Goal: Task Accomplishment & Management: Use online tool/utility

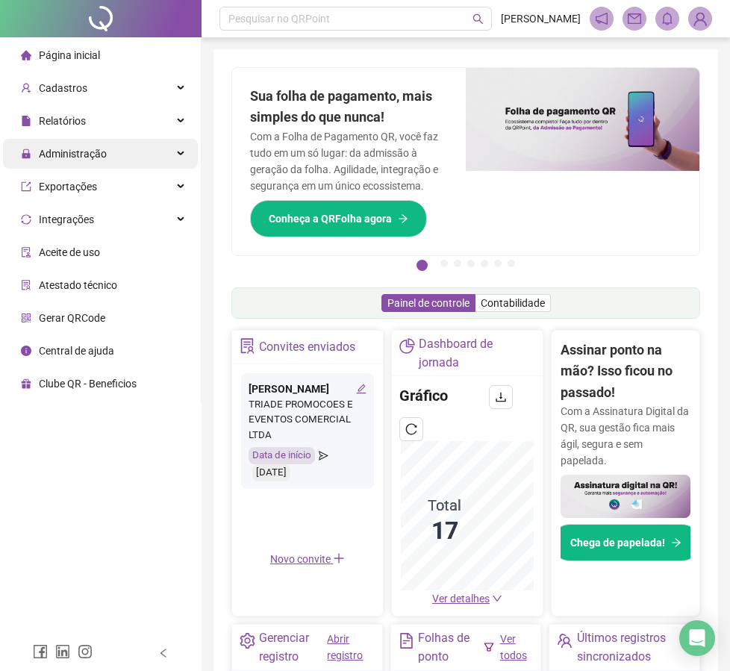
click at [118, 151] on div "Administração" at bounding box center [100, 154] width 195 height 30
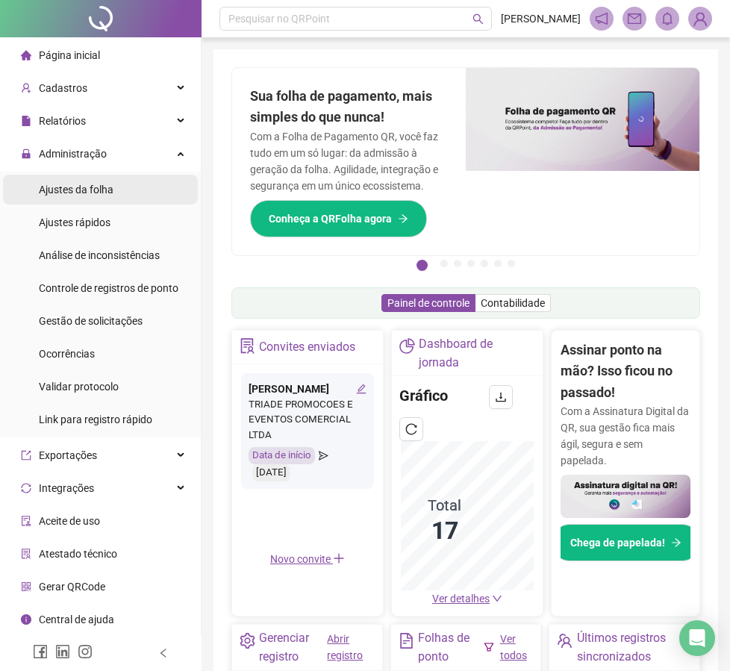
click at [98, 195] on span "Ajustes da folha" at bounding box center [76, 190] width 75 height 12
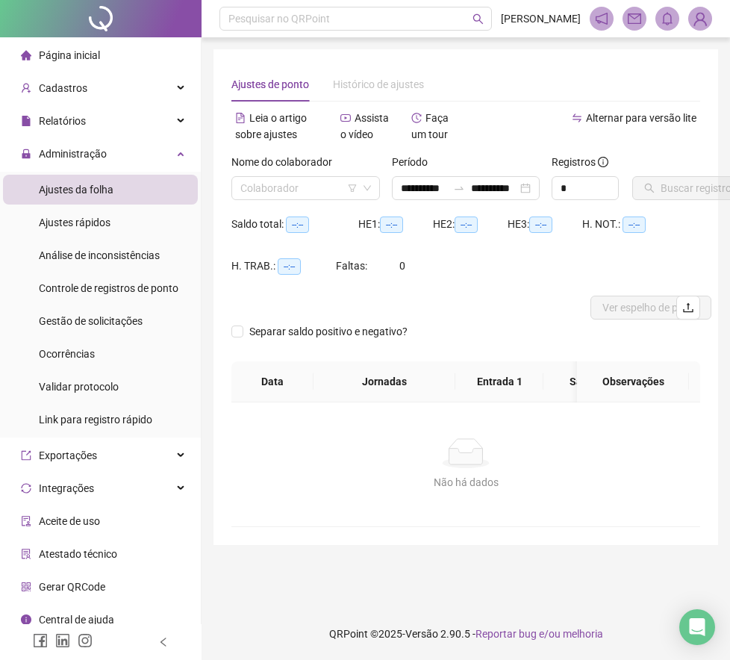
type input "**********"
click at [453, 190] on icon "swap-right" at bounding box center [459, 188] width 12 height 12
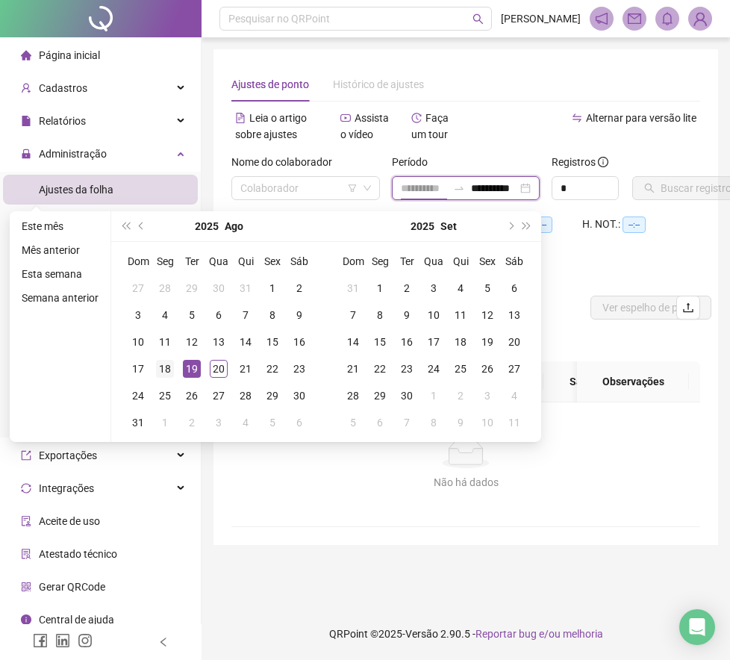
type input "**********"
click at [163, 374] on div "18" at bounding box center [165, 369] width 18 height 18
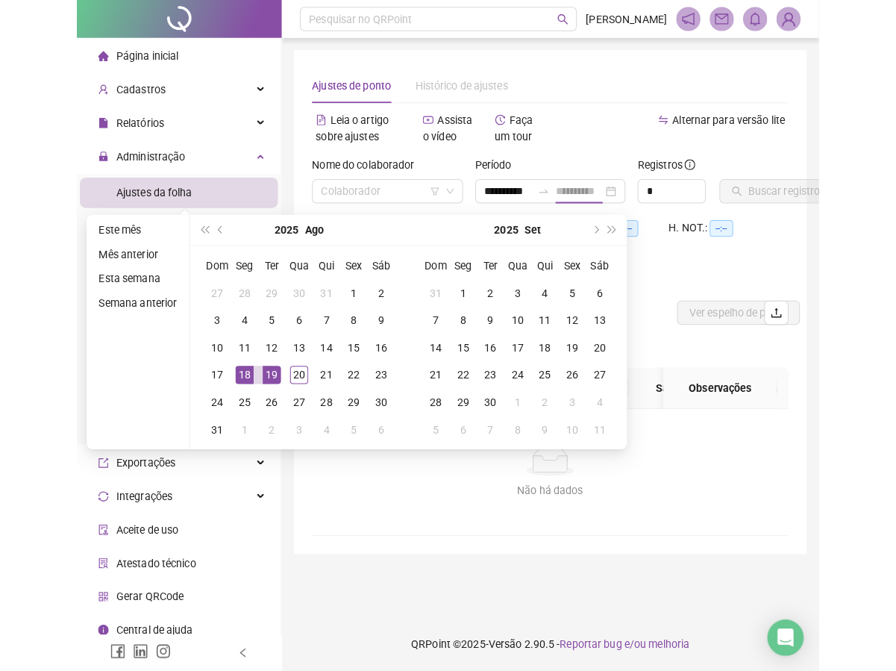
scroll to position [0, 0]
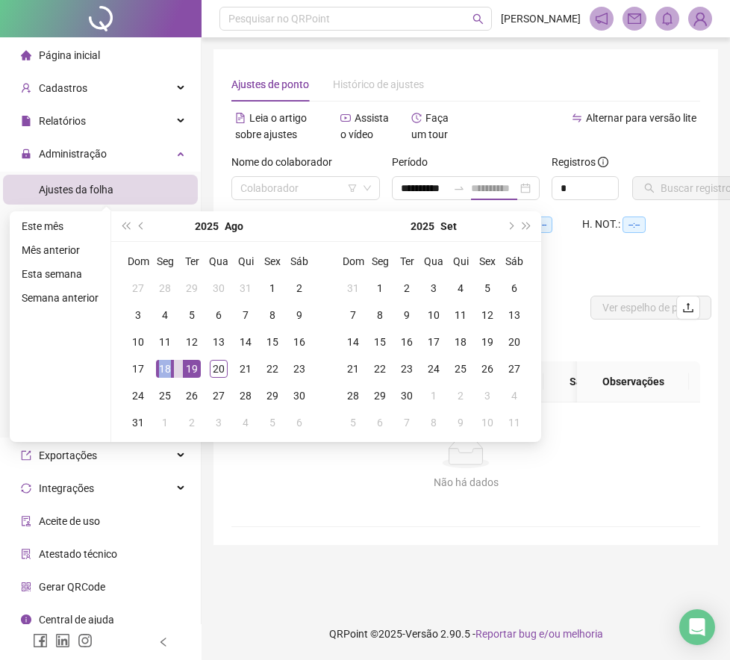
click at [163, 374] on div "18" at bounding box center [165, 369] width 18 height 18
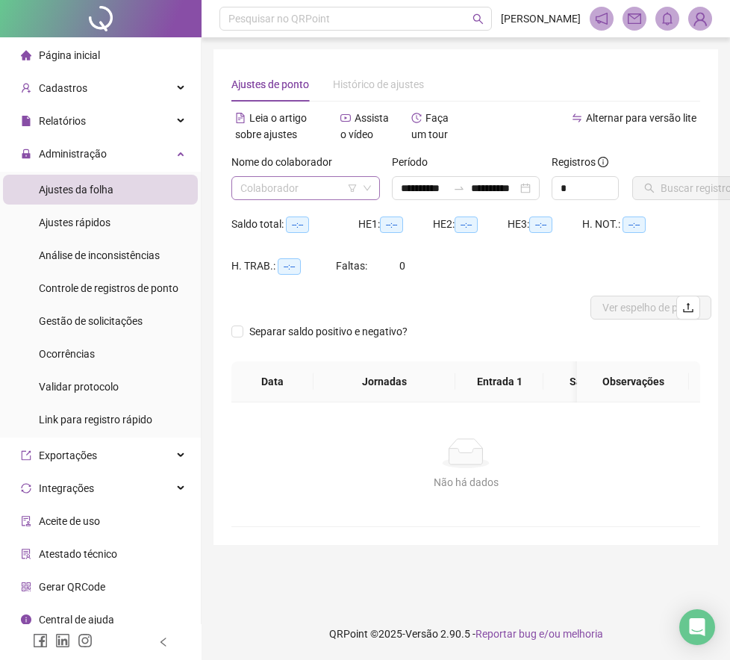
click at [365, 189] on icon "down" at bounding box center [367, 188] width 9 height 9
click at [363, 183] on span at bounding box center [305, 188] width 131 height 22
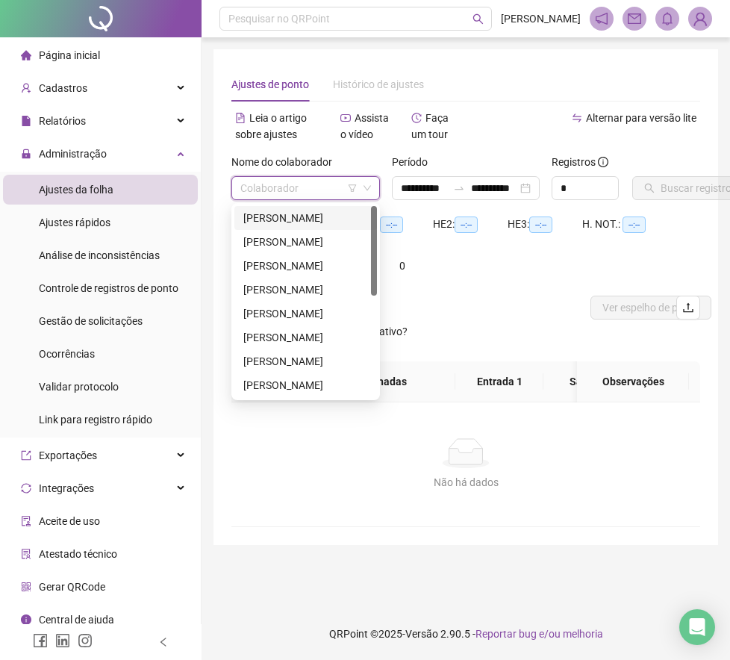
click at [296, 213] on div "[PERSON_NAME]" at bounding box center [305, 218] width 125 height 16
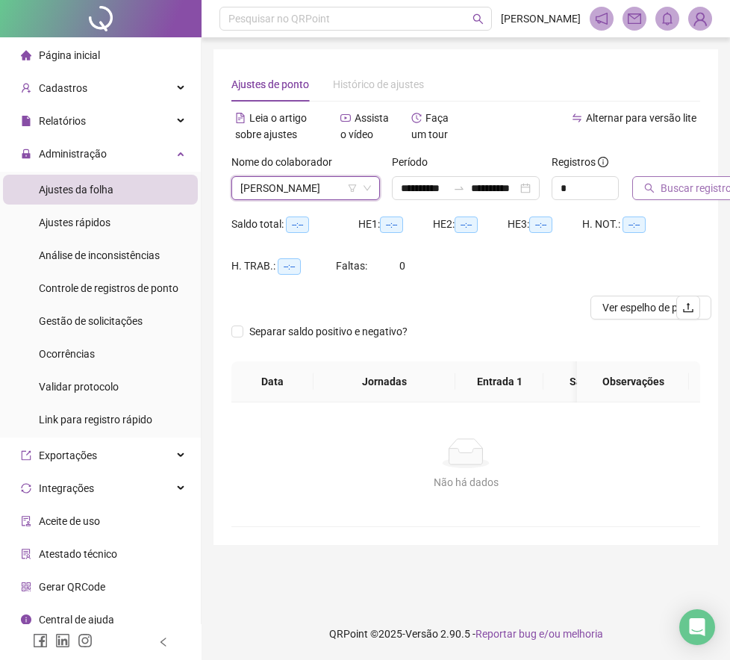
click at [650, 191] on icon "search" at bounding box center [649, 188] width 10 height 10
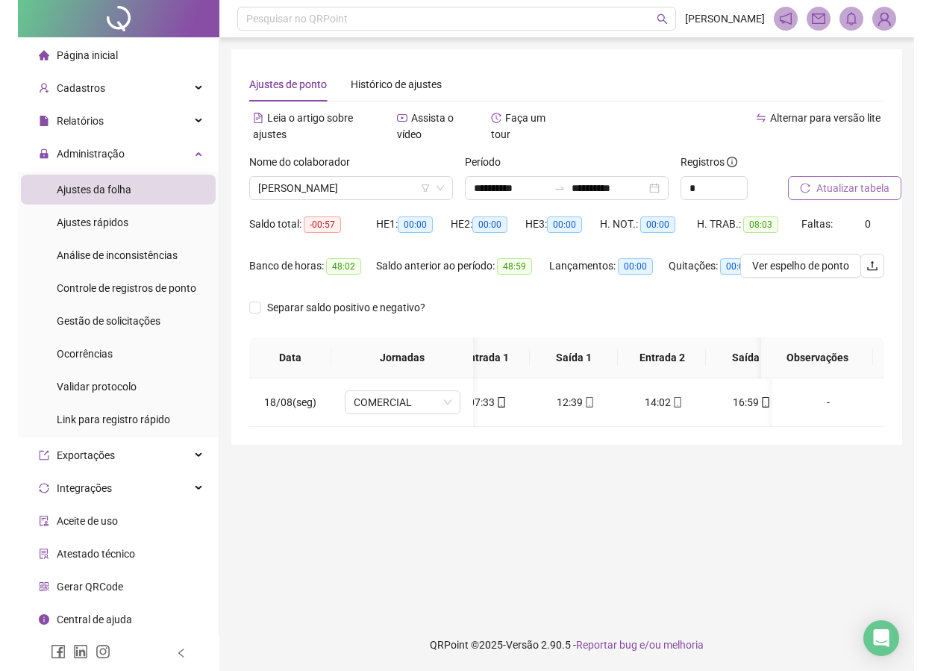
scroll to position [0, 30]
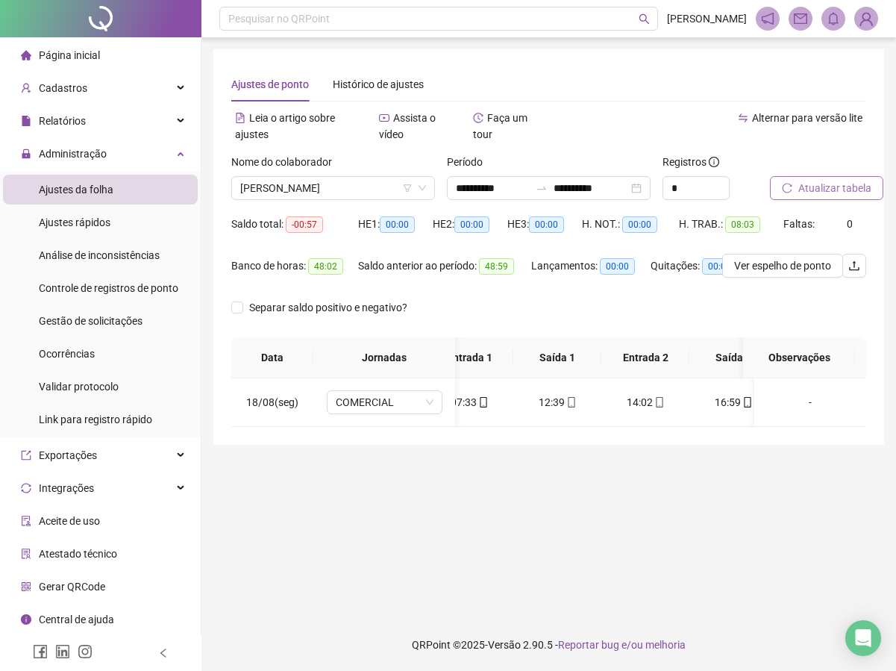
click at [1, 324] on ul "Ajustes da folha Ajustes rápidos Análise de inconsistências Controle de registr…" at bounding box center [100, 305] width 201 height 266
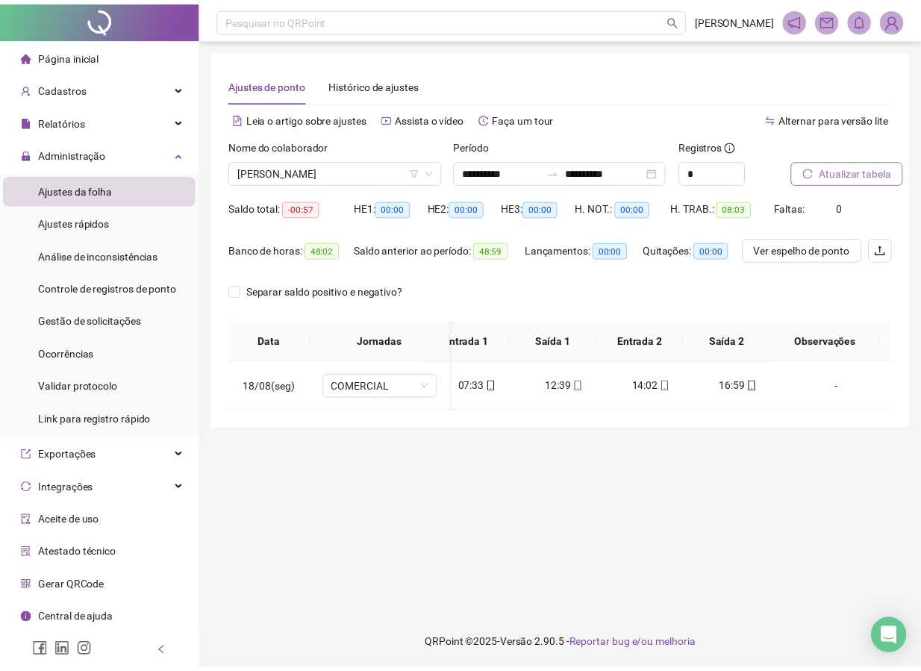
scroll to position [0, 28]
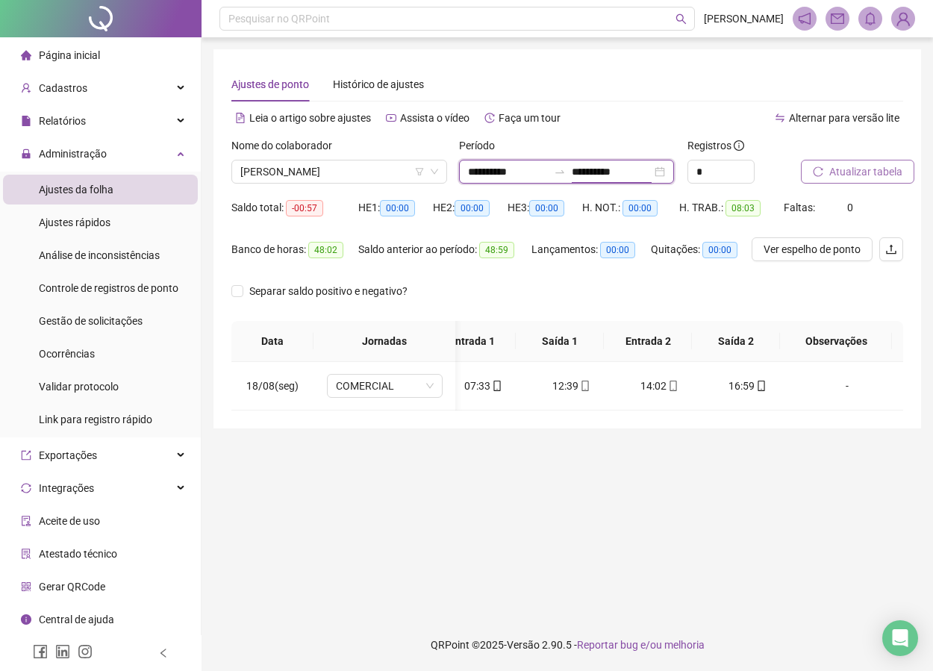
click at [583, 179] on input "**********" at bounding box center [612, 171] width 80 height 16
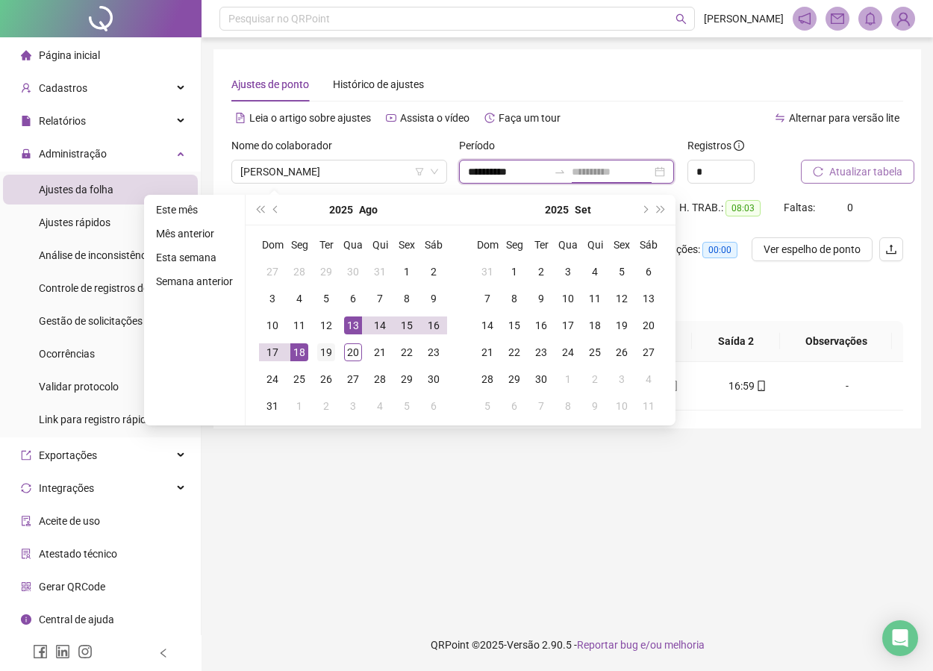
type input "**********"
click at [325, 354] on div "19" at bounding box center [326, 352] width 18 height 18
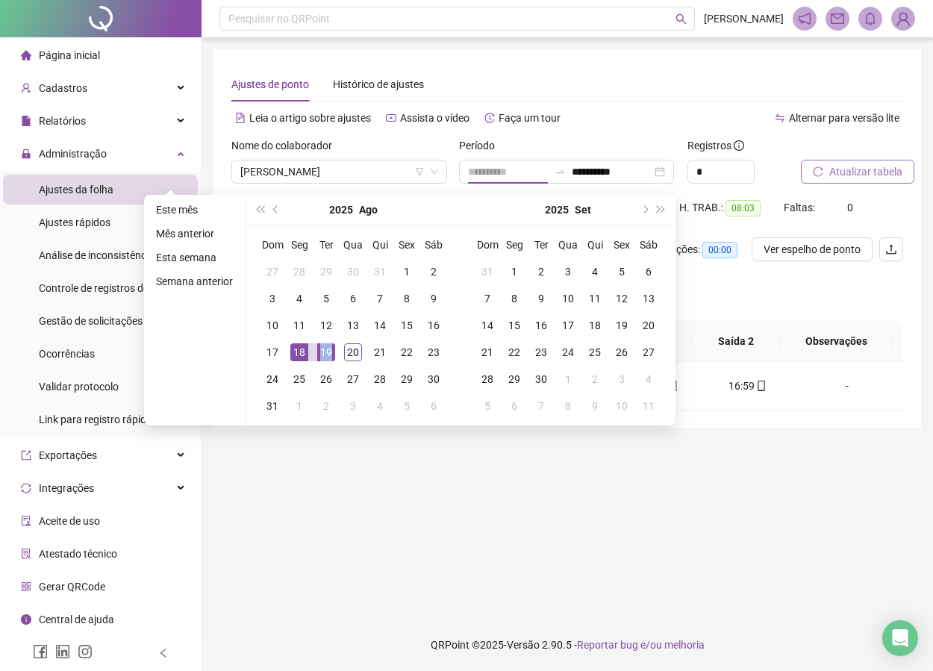
click at [325, 354] on div "19" at bounding box center [326, 352] width 18 height 18
type input "**********"
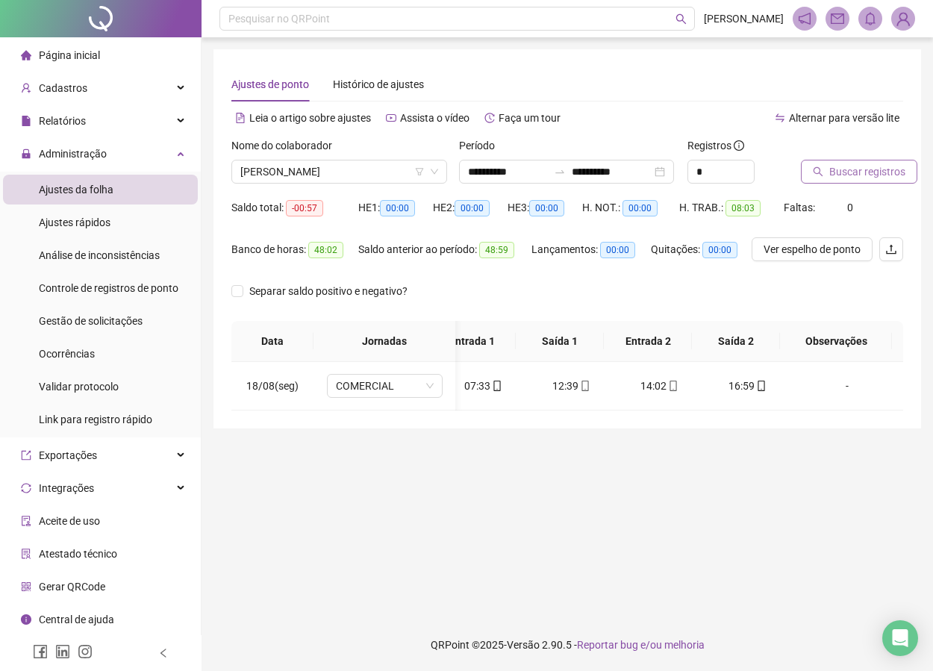
click at [740, 177] on span "Buscar registros" at bounding box center [867, 171] width 76 height 16
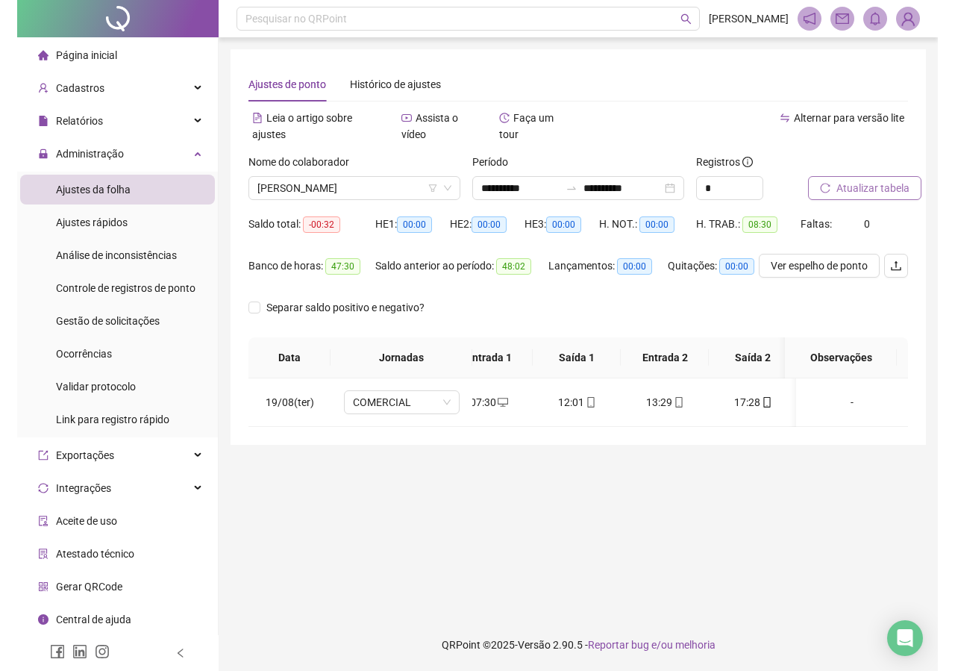
scroll to position [0, 0]
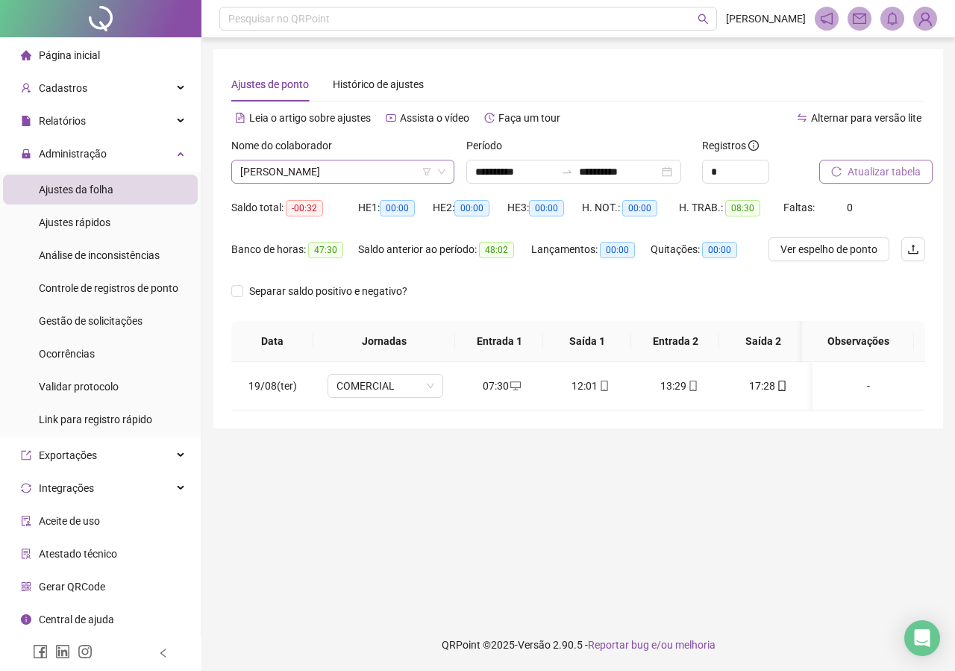
click at [406, 165] on span "[PERSON_NAME]" at bounding box center [342, 171] width 205 height 22
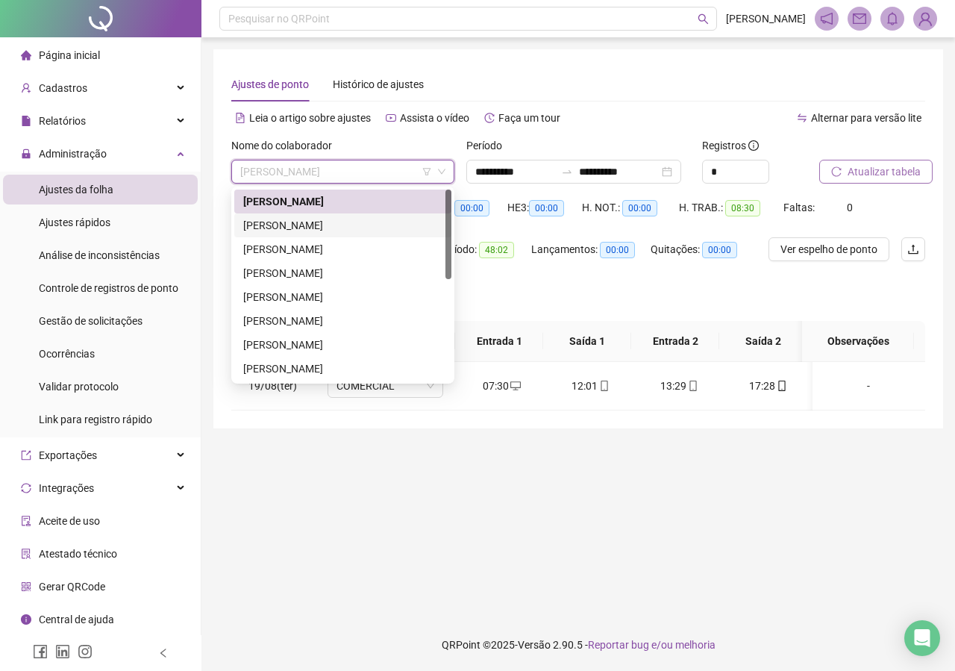
click at [326, 225] on div "[PERSON_NAME]" at bounding box center [342, 225] width 199 height 16
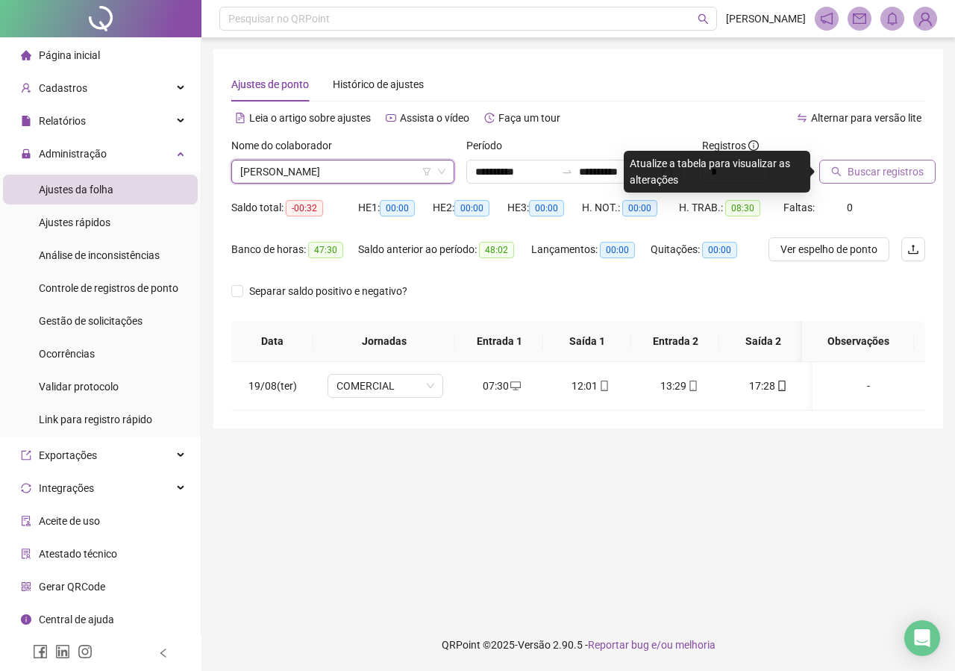
click at [740, 164] on span "Buscar registros" at bounding box center [886, 171] width 76 height 16
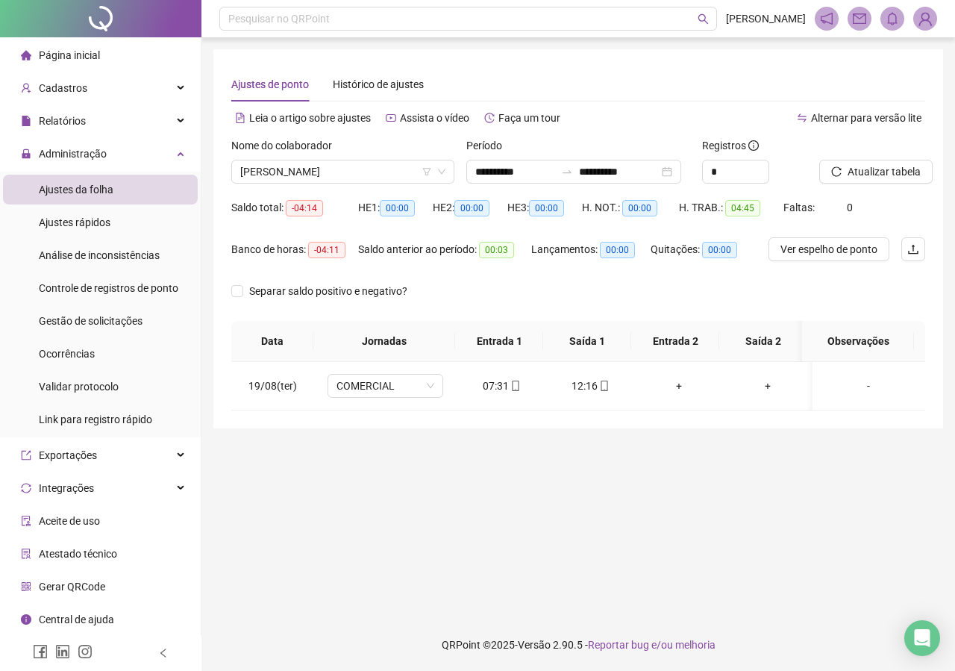
scroll to position [0, 5]
click at [424, 168] on icon "filter" at bounding box center [426, 171] width 9 height 9
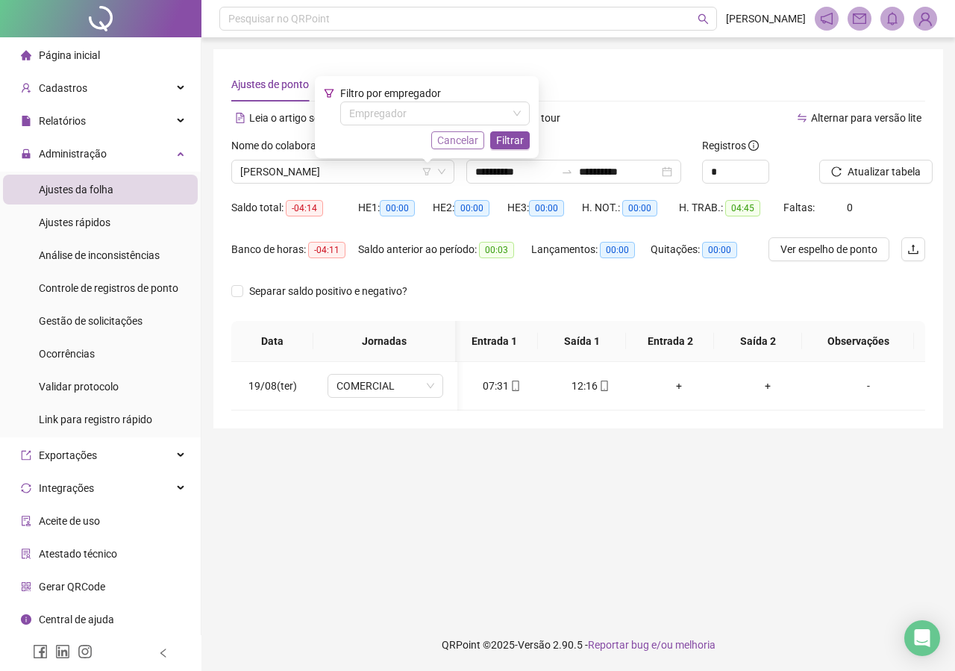
click at [472, 141] on span "Cancelar" at bounding box center [457, 140] width 41 height 16
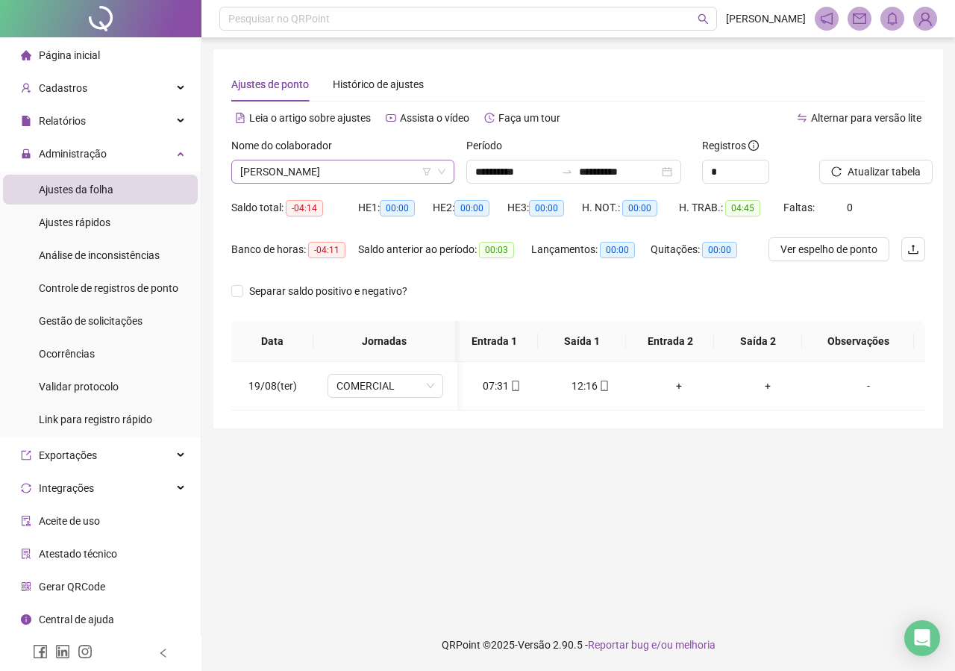
click at [431, 165] on span "[PERSON_NAME]" at bounding box center [342, 171] width 205 height 22
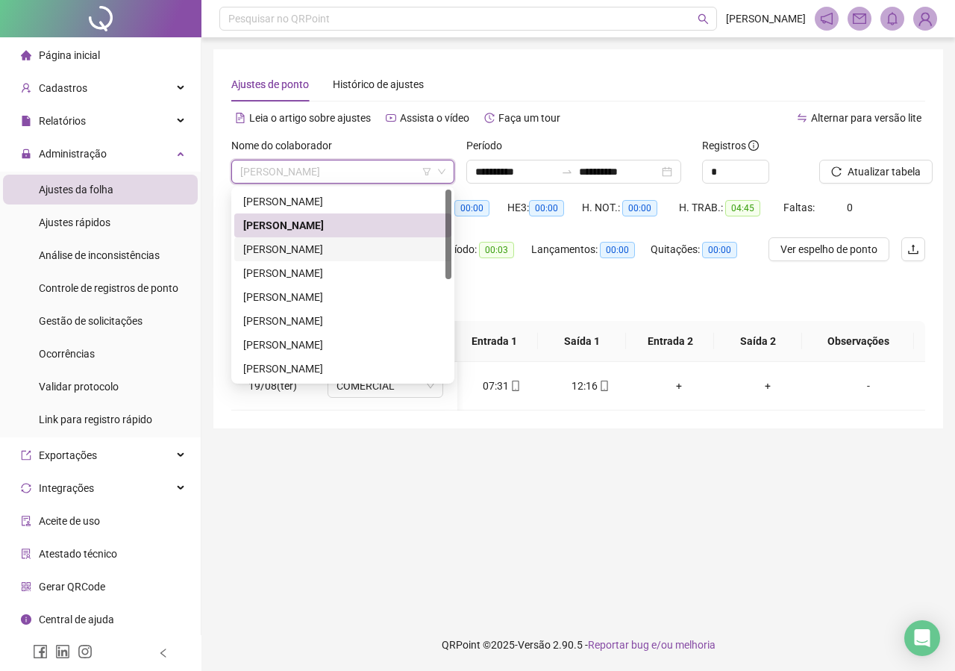
click at [324, 245] on div "[PERSON_NAME]" at bounding box center [342, 249] width 199 height 16
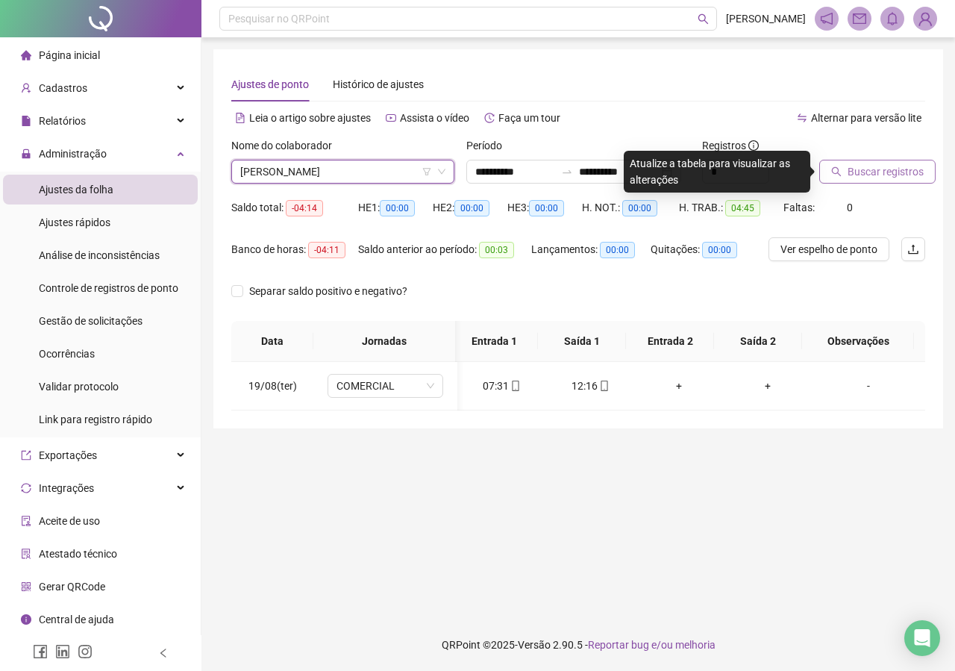
click at [740, 170] on span "Buscar registros" at bounding box center [886, 171] width 76 height 16
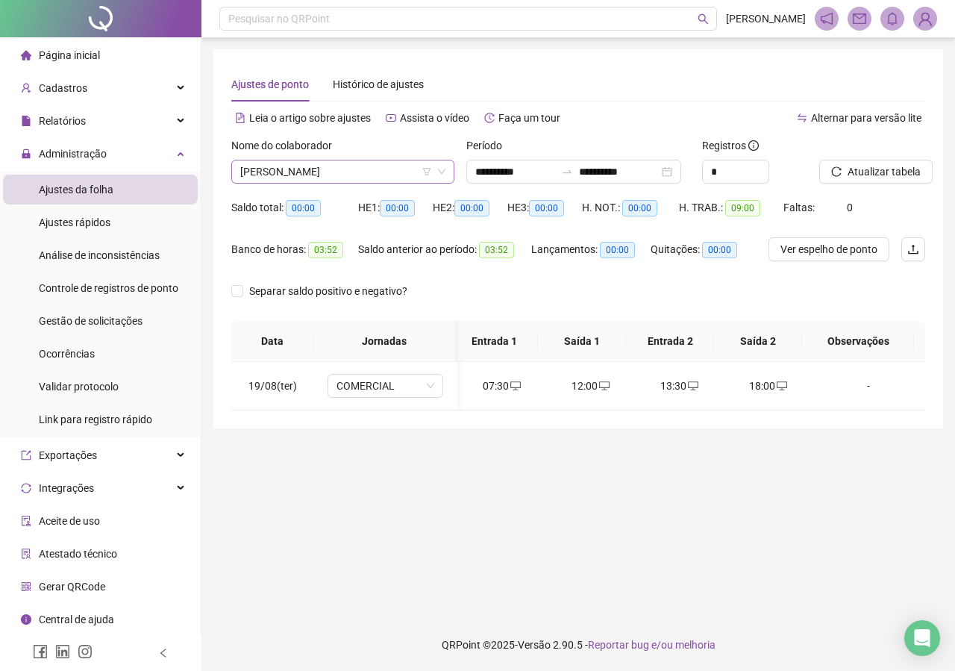
click at [404, 174] on span "[PERSON_NAME]" at bounding box center [342, 171] width 205 height 22
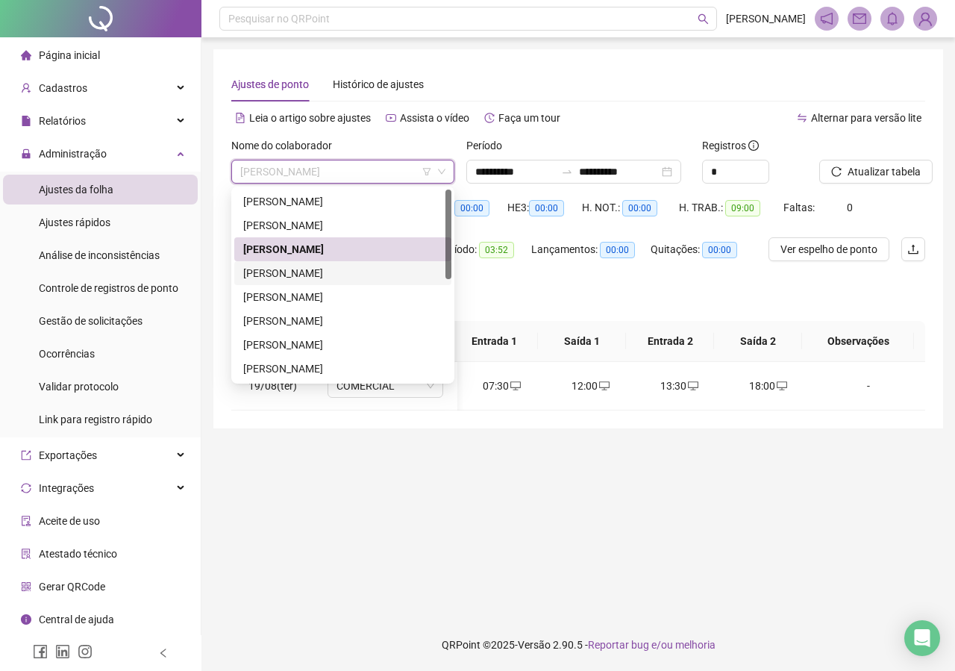
click at [316, 272] on div "[PERSON_NAME]" at bounding box center [342, 273] width 199 height 16
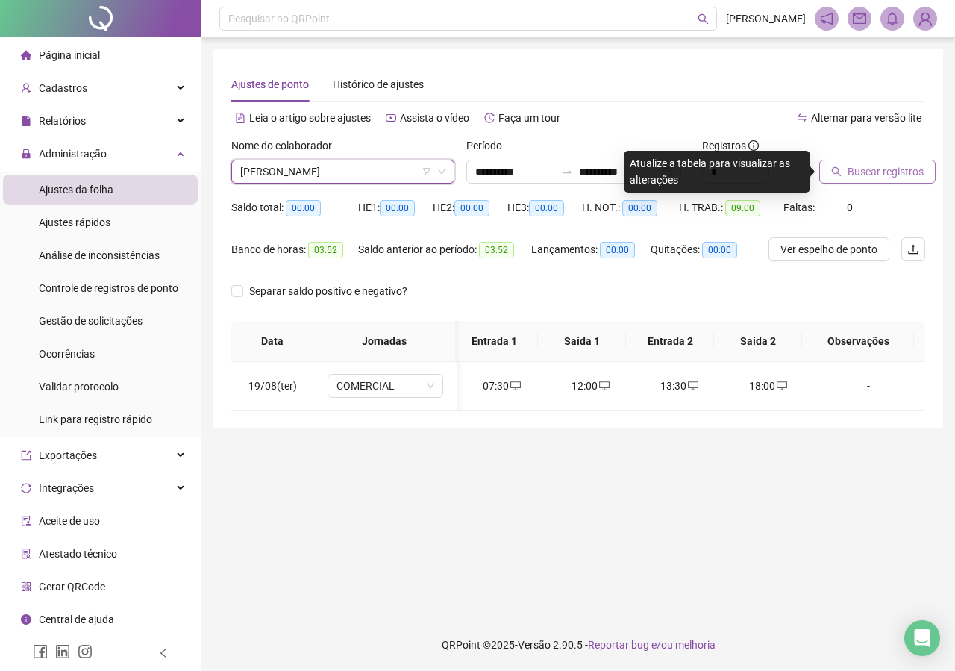
click at [740, 172] on span "Buscar registros" at bounding box center [886, 171] width 76 height 16
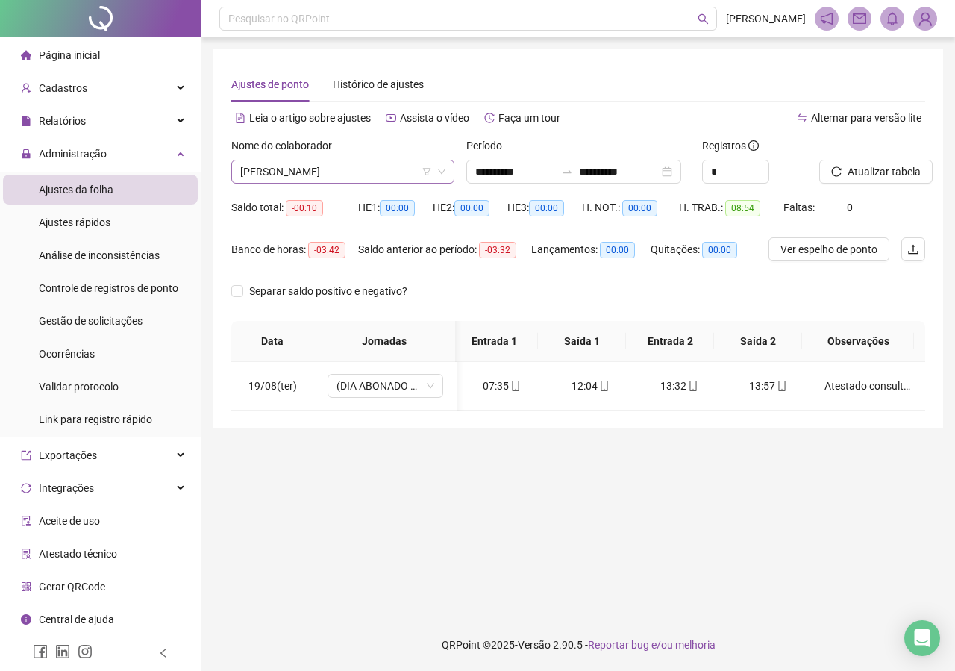
click at [380, 175] on span "[PERSON_NAME]" at bounding box center [342, 171] width 205 height 22
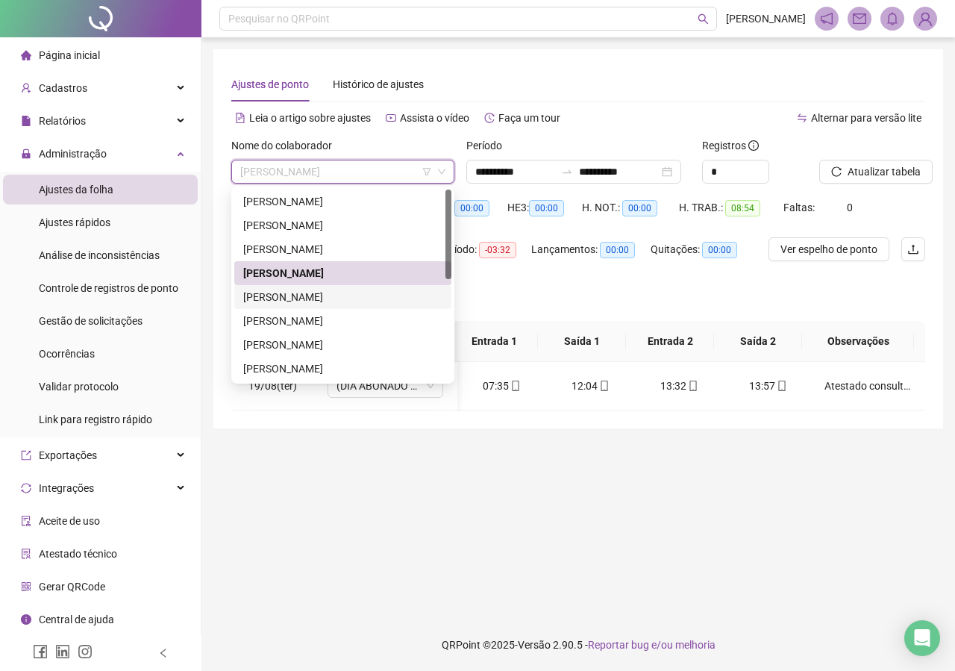
click at [324, 298] on div "[PERSON_NAME]" at bounding box center [342, 297] width 199 height 16
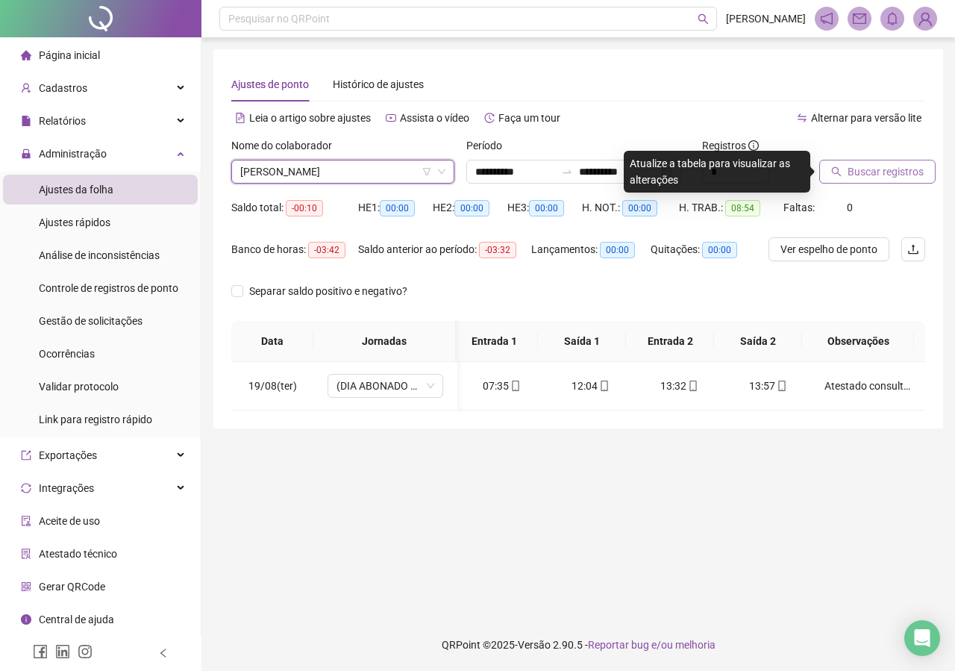
click at [740, 165] on span "Buscar registros" at bounding box center [886, 171] width 76 height 16
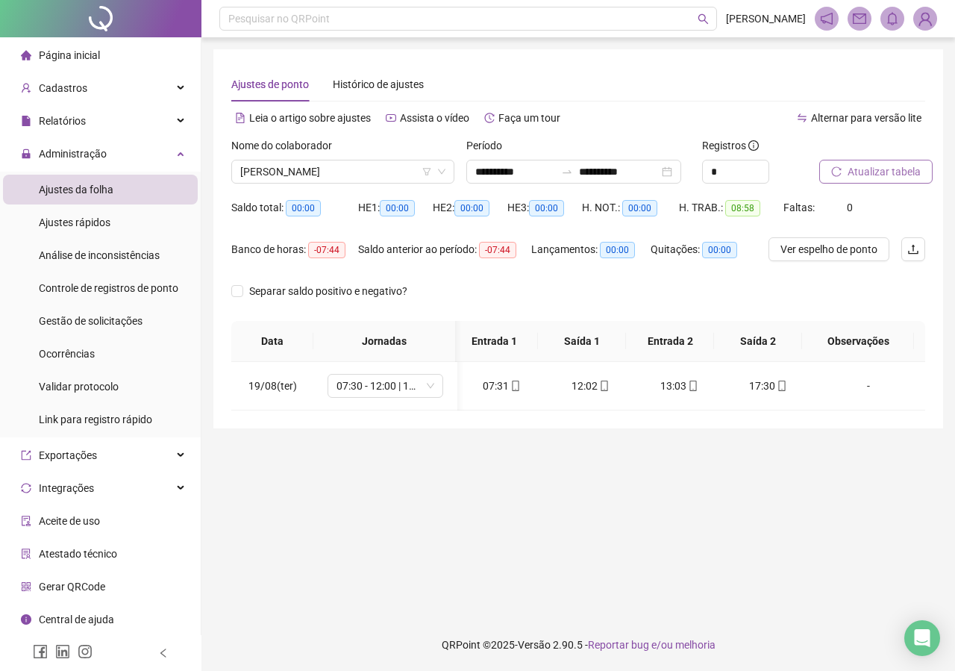
click at [740, 164] on button "Atualizar tabela" at bounding box center [875, 172] width 113 height 24
click at [360, 168] on span "[PERSON_NAME]" at bounding box center [342, 171] width 205 height 22
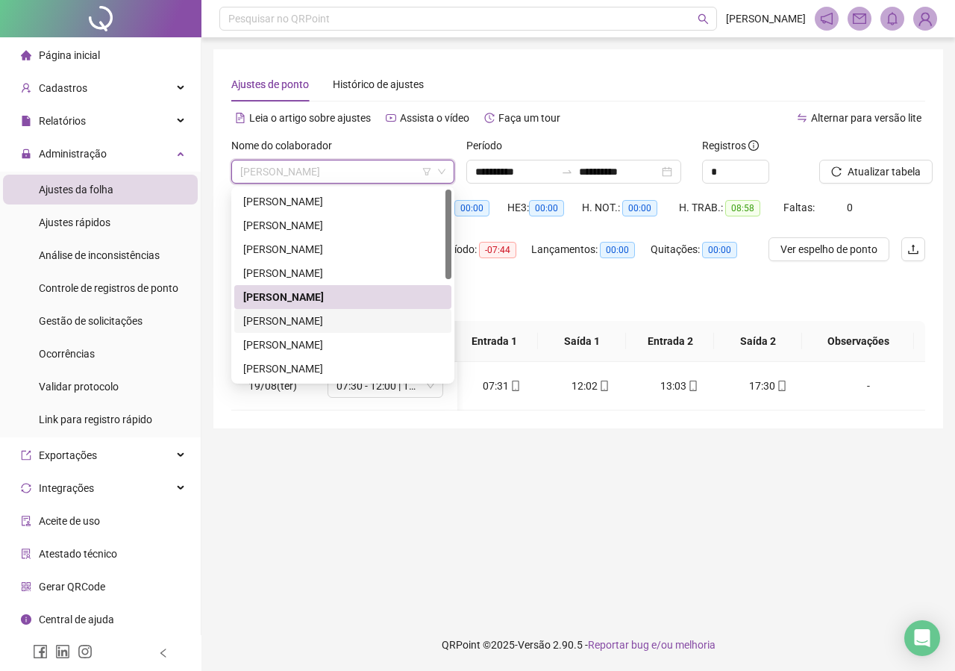
click at [282, 320] on div "[PERSON_NAME]" at bounding box center [342, 321] width 199 height 16
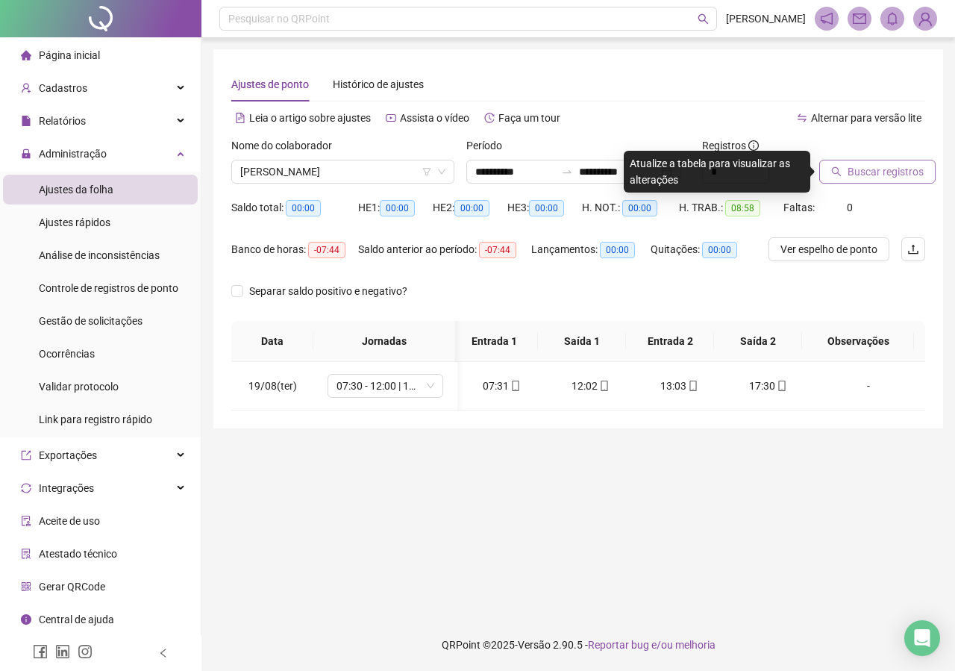
click at [740, 175] on span "Buscar registros" at bounding box center [886, 171] width 76 height 16
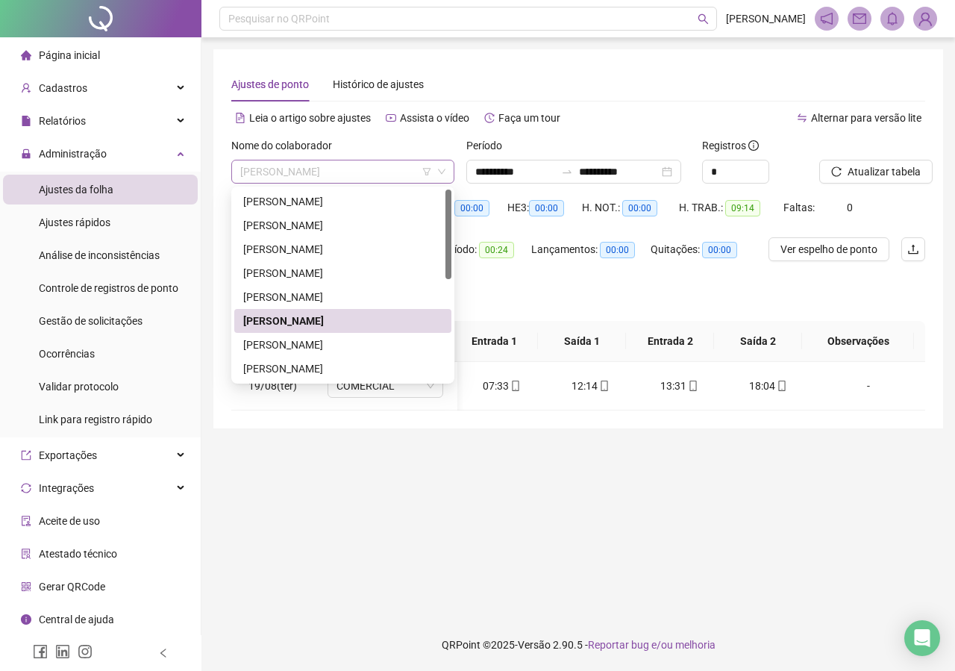
click at [418, 167] on span "[PERSON_NAME]" at bounding box center [342, 171] width 205 height 22
click at [328, 348] on div "[PERSON_NAME]" at bounding box center [342, 345] width 199 height 16
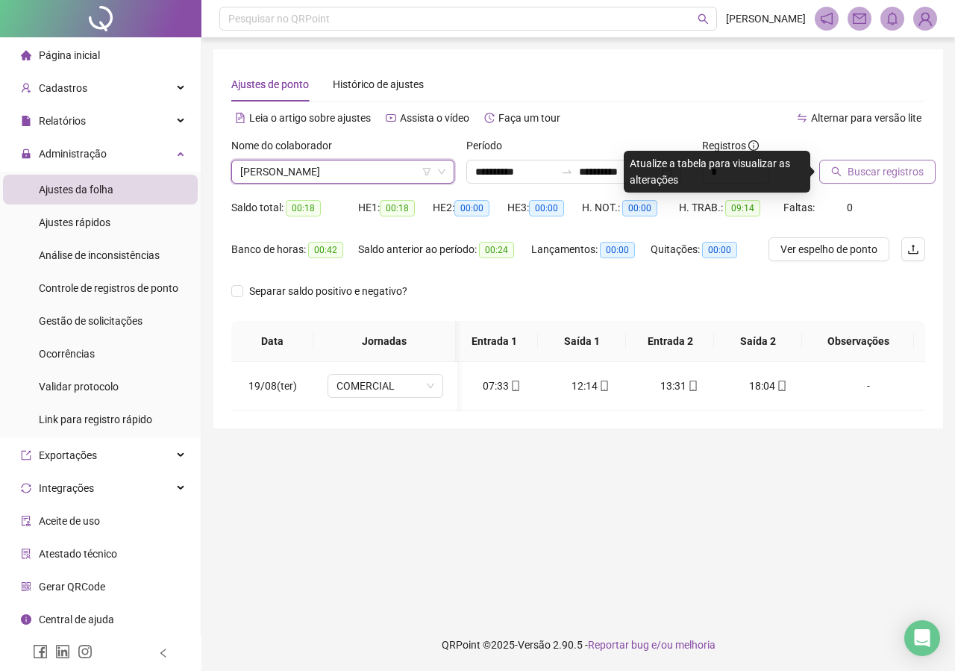
click at [740, 172] on span "Buscar registros" at bounding box center [886, 171] width 76 height 16
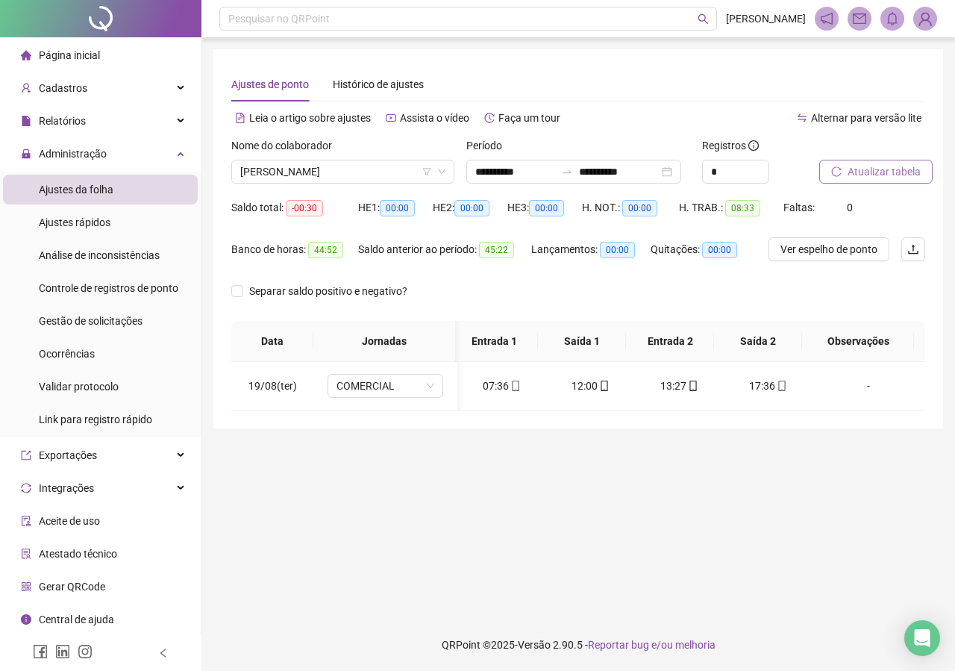
click at [740, 167] on span "Atualizar tabela" at bounding box center [884, 171] width 73 height 16
click at [401, 169] on span "[PERSON_NAME]" at bounding box center [342, 171] width 205 height 22
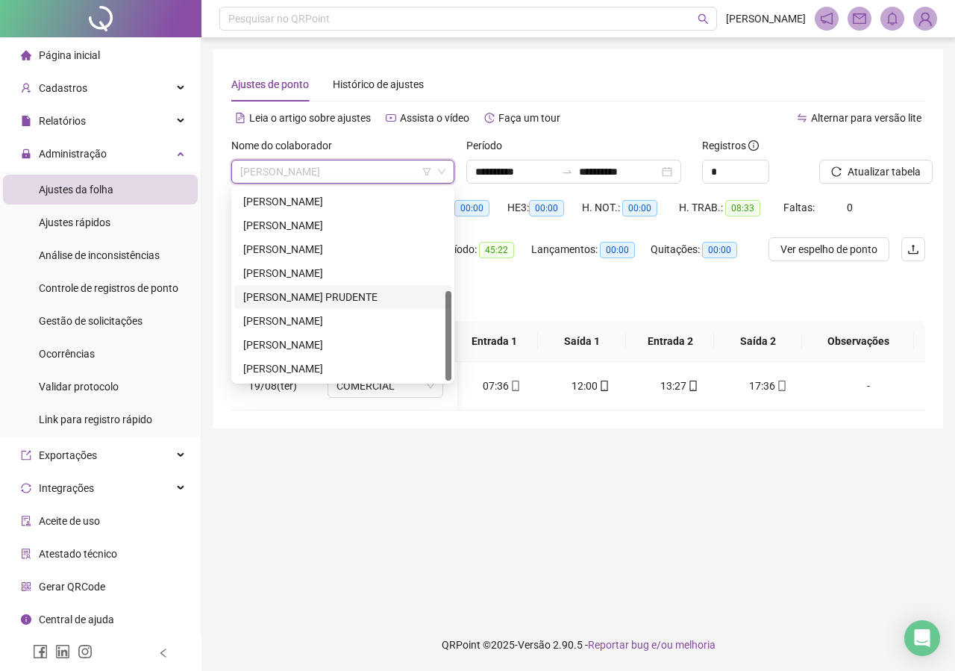
scroll to position [140, 0]
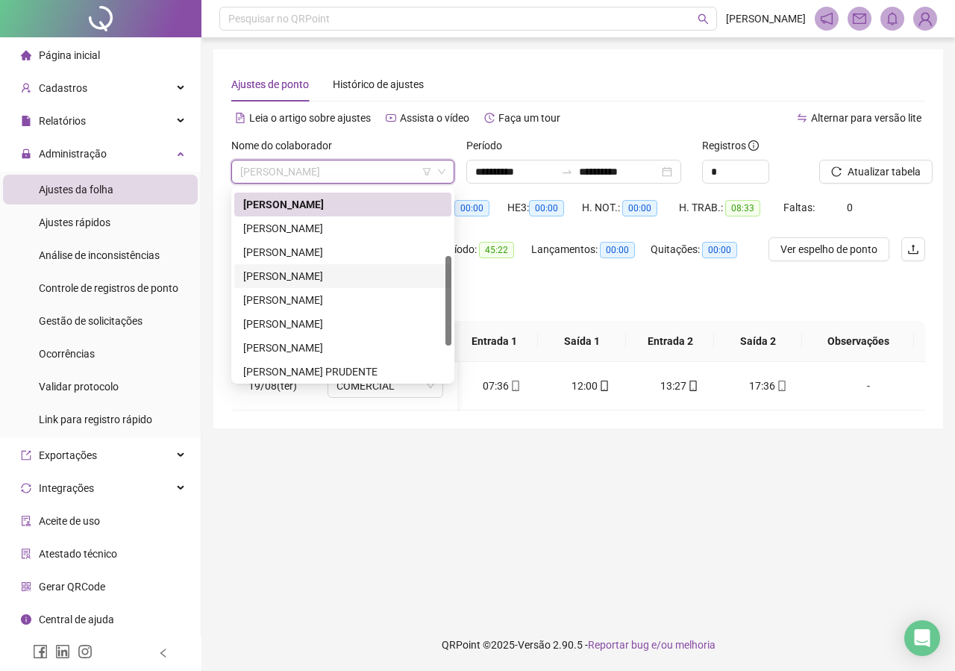
click at [290, 277] on div "[PERSON_NAME]" at bounding box center [342, 276] width 199 height 16
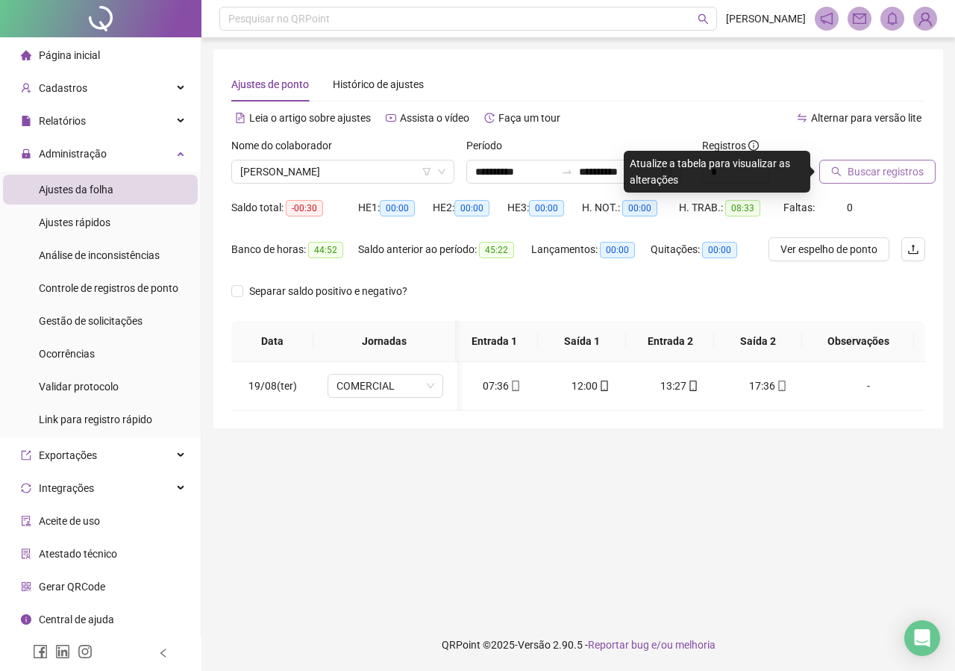
click at [740, 173] on span "Buscar registros" at bounding box center [886, 171] width 76 height 16
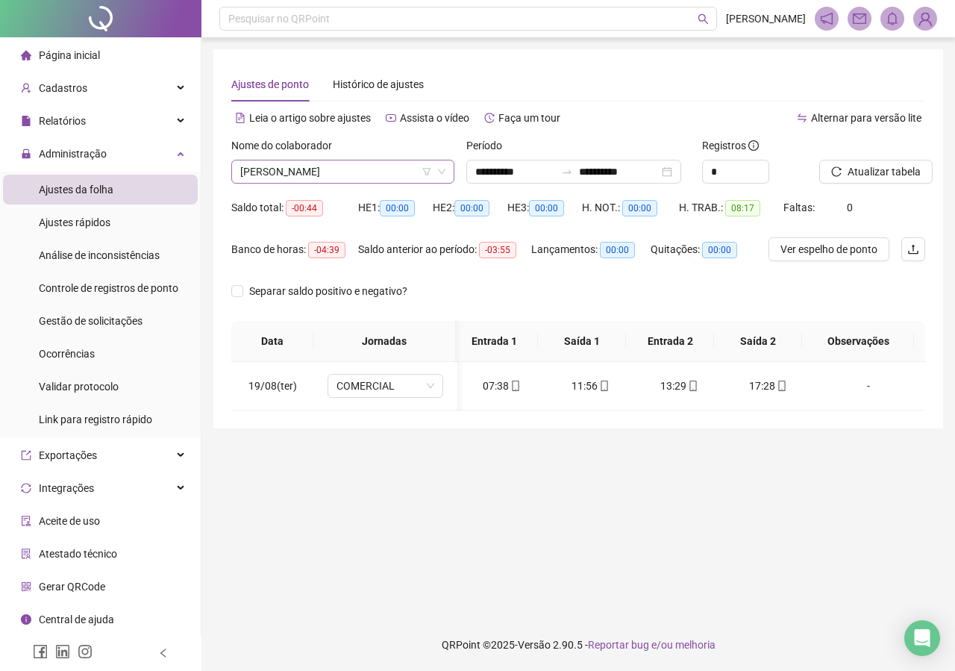
click at [412, 172] on span "[PERSON_NAME]" at bounding box center [342, 171] width 205 height 22
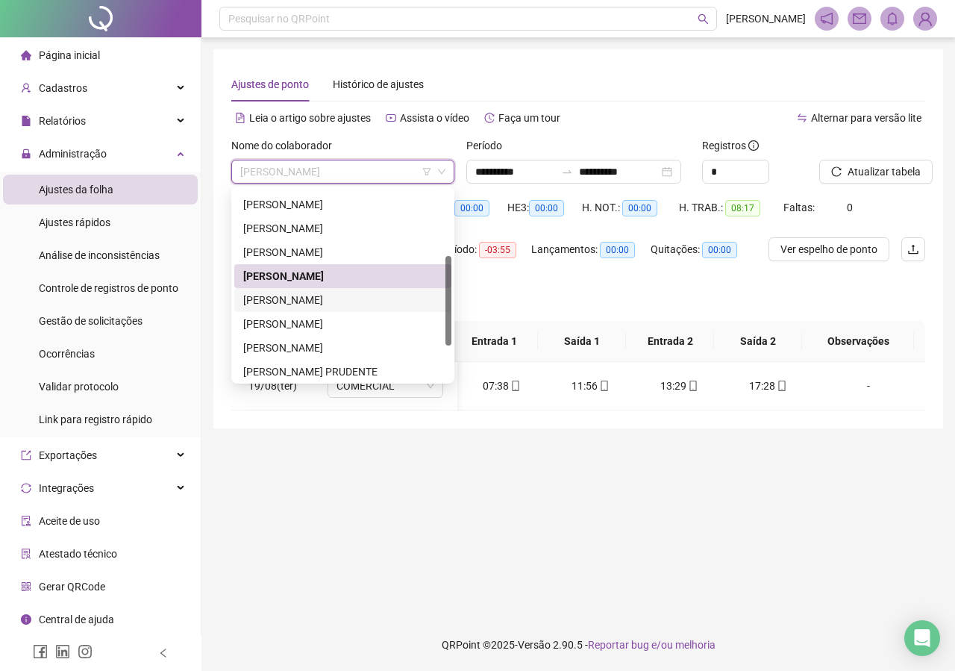
click at [337, 298] on div "[PERSON_NAME]" at bounding box center [342, 300] width 199 height 16
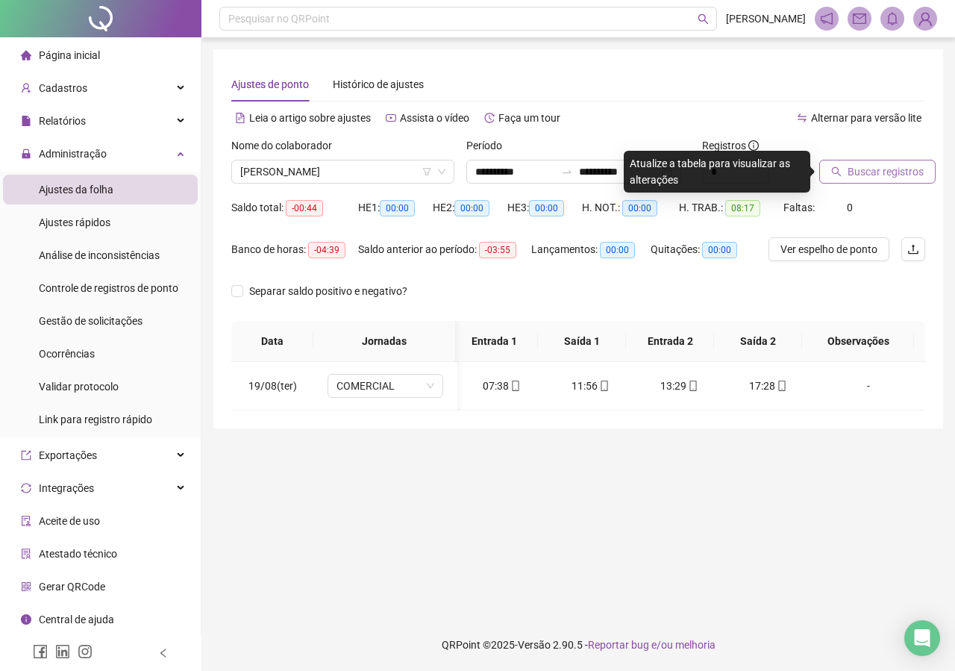
click at [740, 175] on span "Buscar registros" at bounding box center [886, 171] width 76 height 16
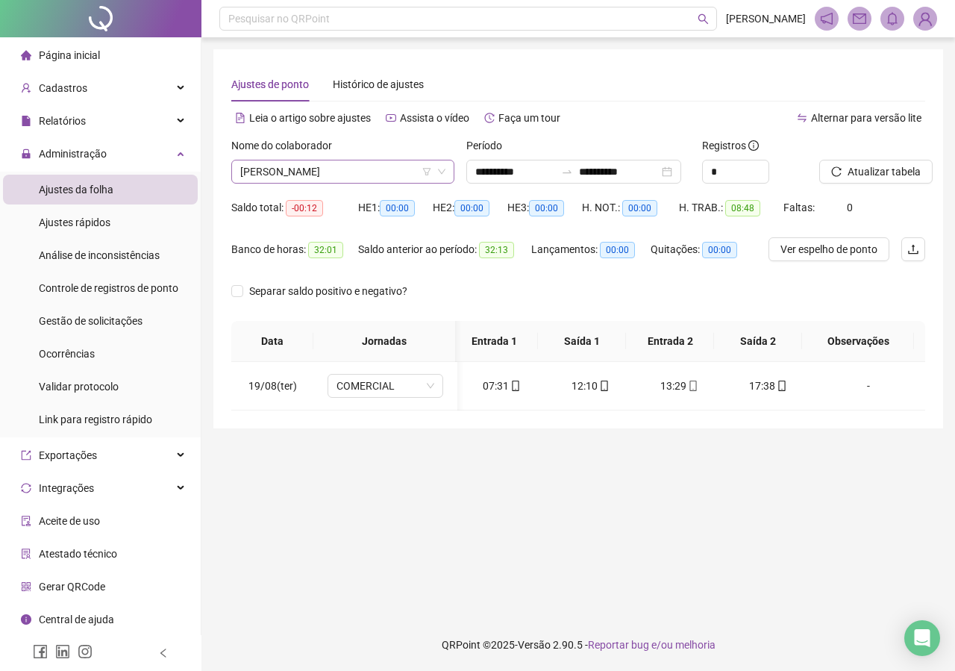
click at [396, 167] on span "[PERSON_NAME]" at bounding box center [342, 171] width 205 height 22
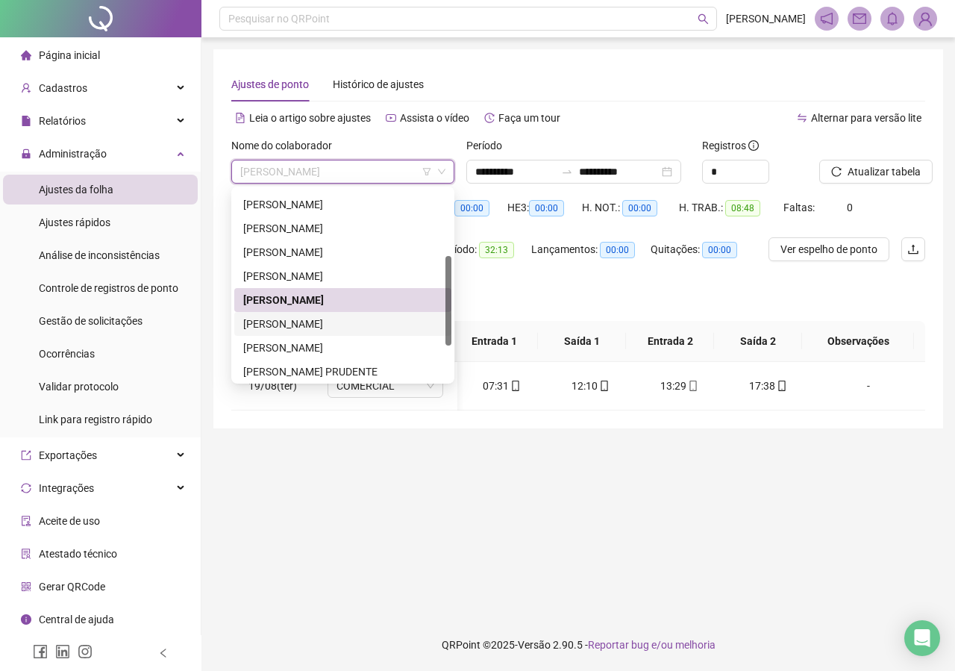
click at [277, 328] on div "[PERSON_NAME]" at bounding box center [342, 324] width 199 height 16
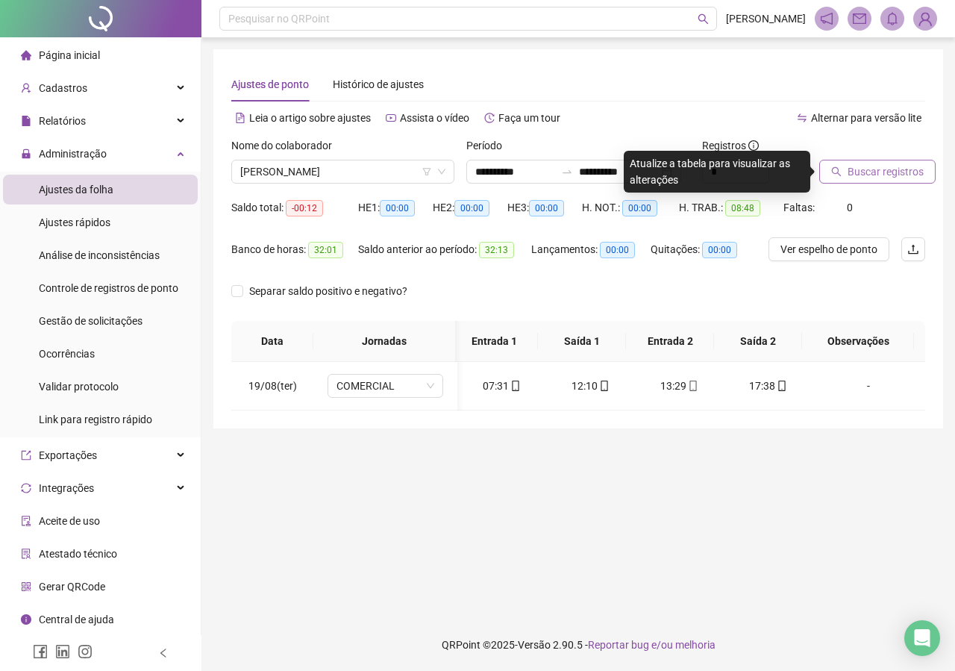
click at [740, 172] on span "Buscar registros" at bounding box center [886, 171] width 76 height 16
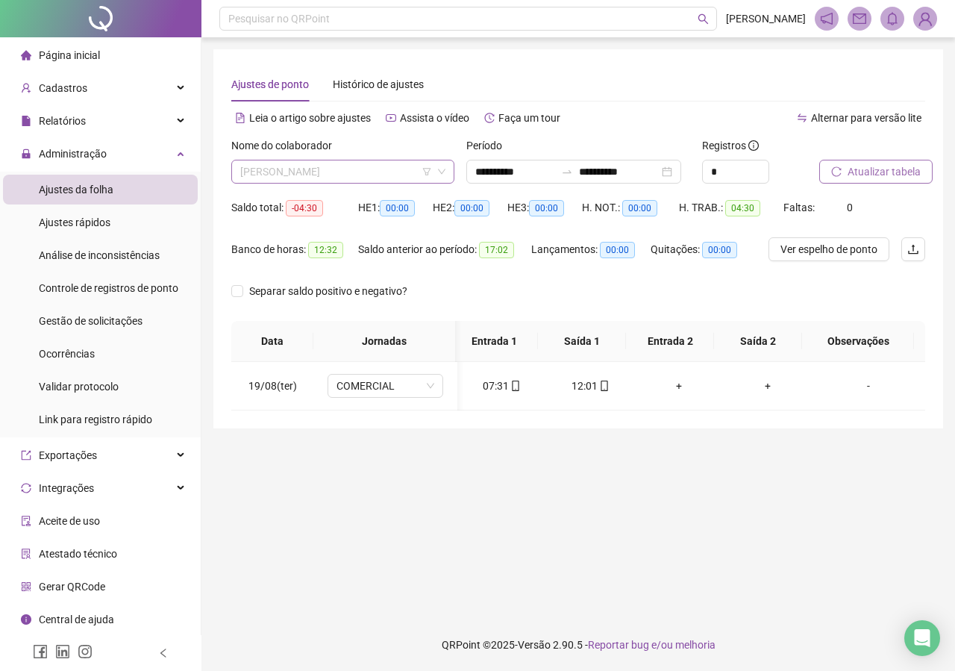
click at [324, 170] on span "[PERSON_NAME]" at bounding box center [342, 171] width 205 height 22
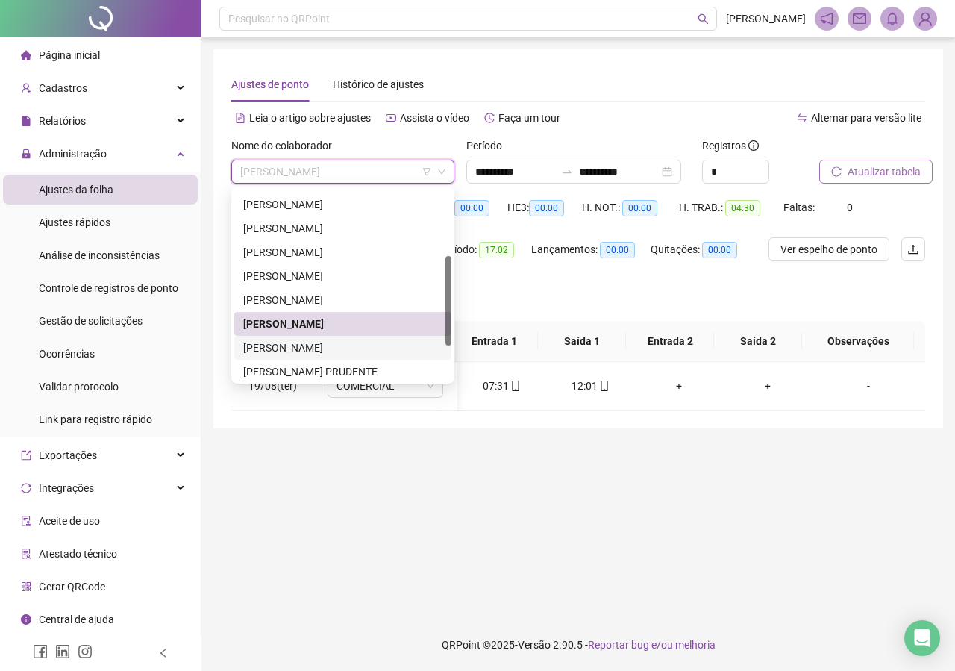
click at [311, 345] on div "[PERSON_NAME]" at bounding box center [342, 348] width 199 height 16
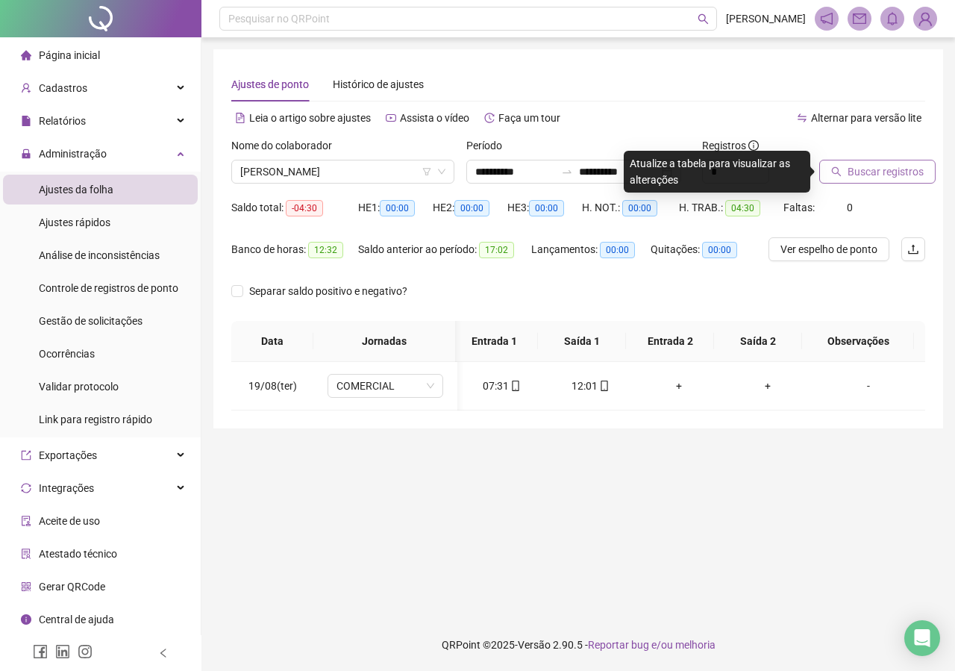
click at [740, 171] on span "Buscar registros" at bounding box center [886, 171] width 76 height 16
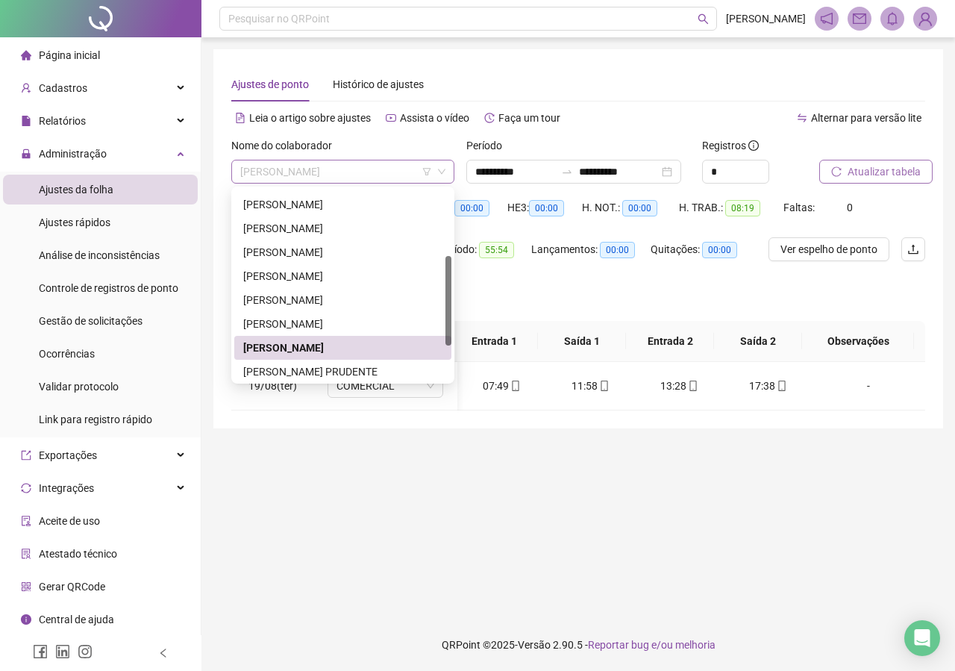
click at [343, 172] on span "[PERSON_NAME]" at bounding box center [342, 171] width 205 height 22
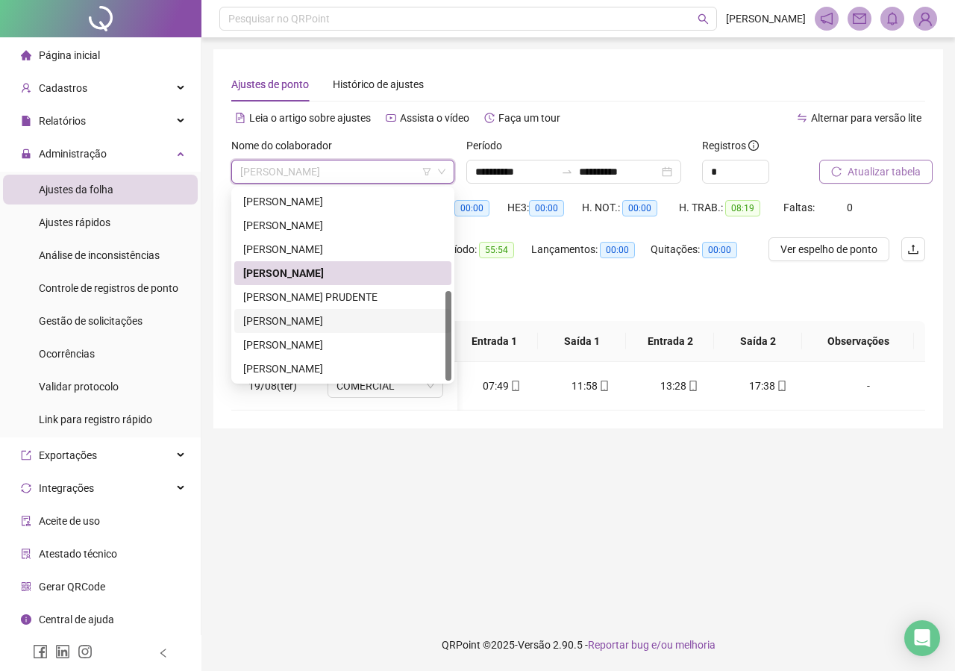
click at [295, 317] on div "[PERSON_NAME]" at bounding box center [342, 321] width 199 height 16
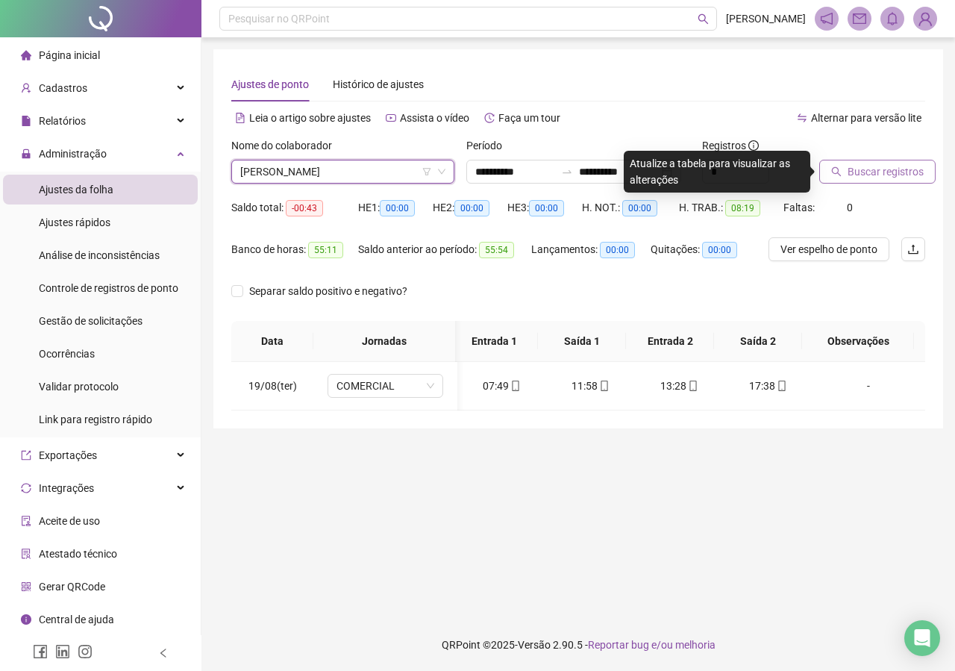
click at [740, 163] on span "Buscar registros" at bounding box center [886, 171] width 76 height 16
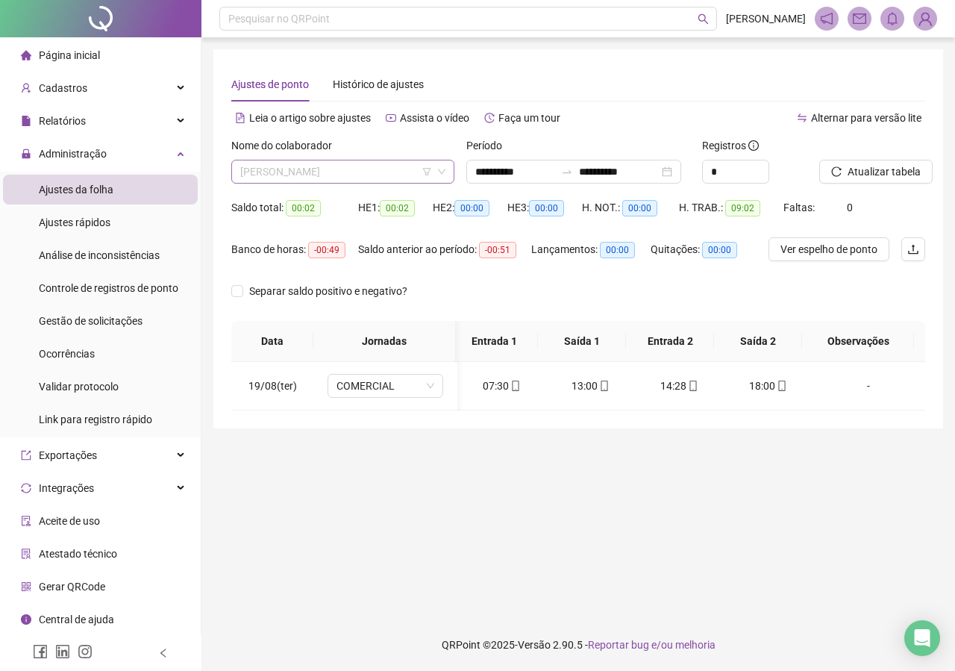
click at [398, 167] on span "[PERSON_NAME]" at bounding box center [342, 171] width 205 height 22
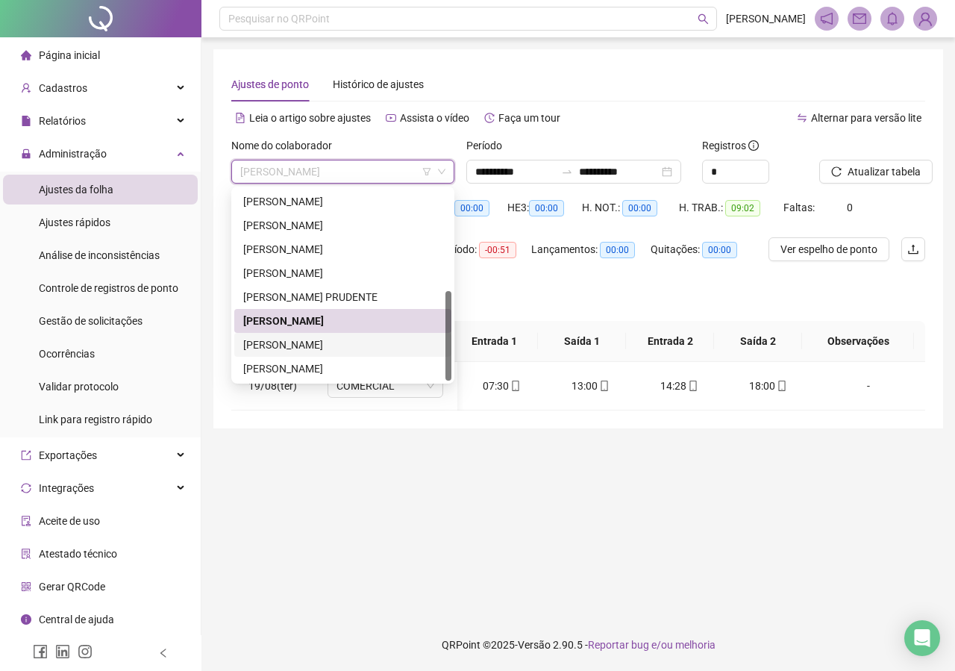
click at [303, 342] on div "[PERSON_NAME]" at bounding box center [342, 345] width 199 height 16
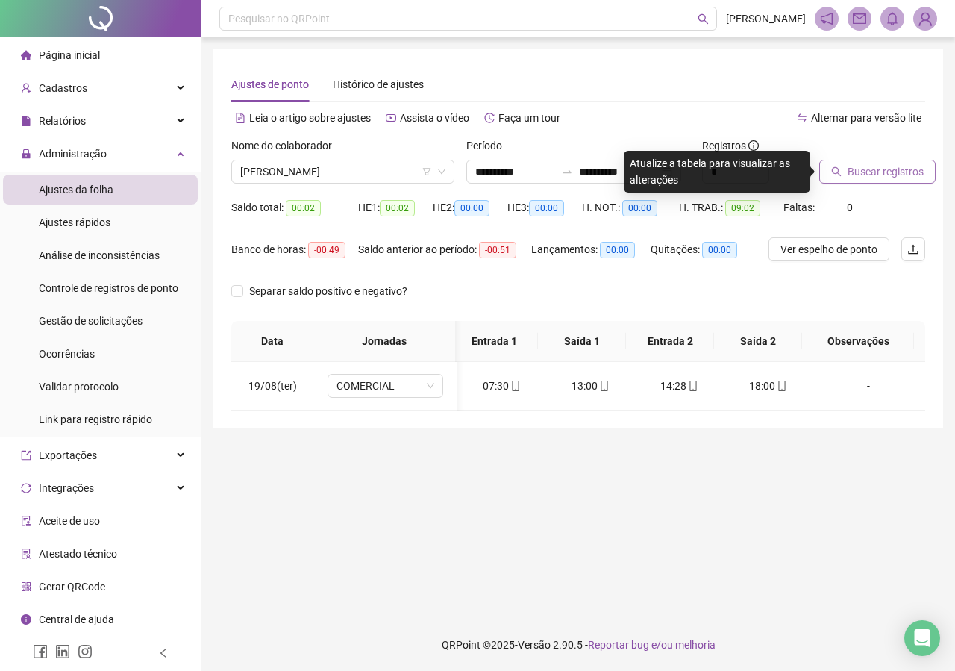
click at [740, 169] on span "Buscar registros" at bounding box center [886, 171] width 76 height 16
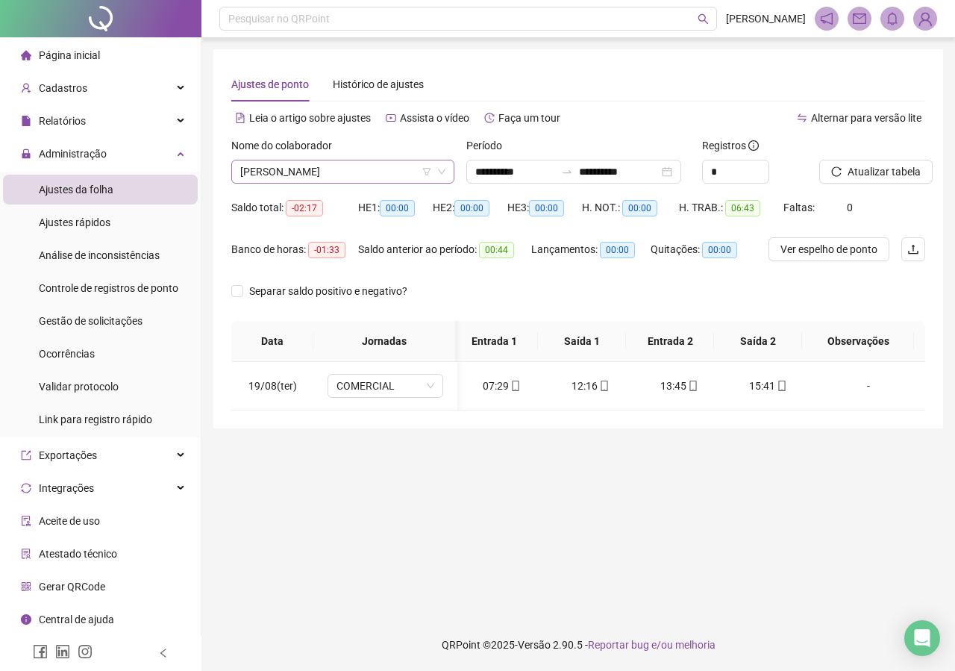
click at [343, 173] on span "[PERSON_NAME]" at bounding box center [342, 171] width 205 height 22
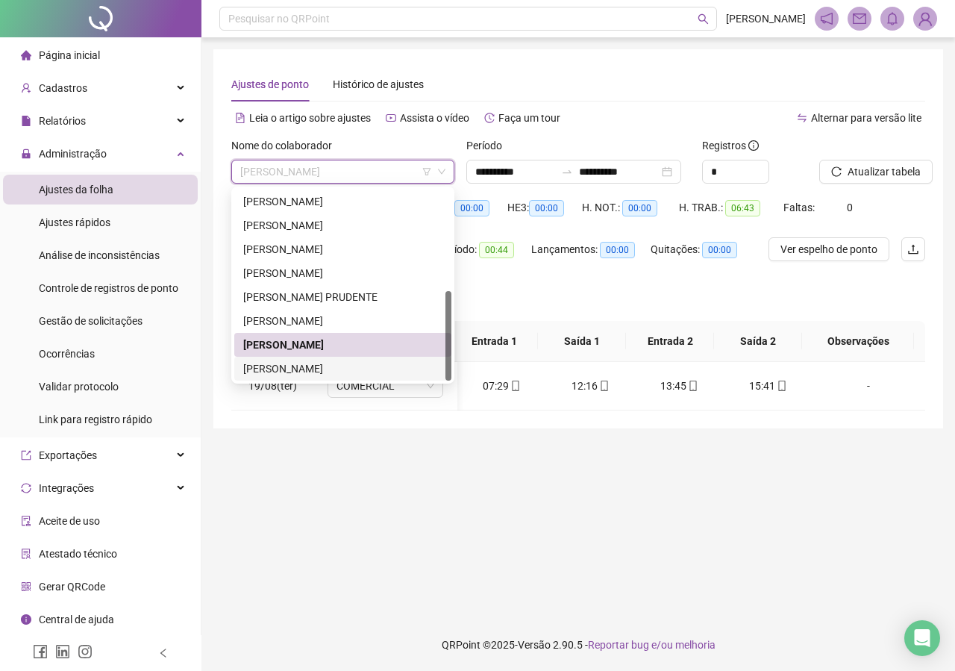
click at [290, 369] on div "[PERSON_NAME]" at bounding box center [342, 368] width 199 height 16
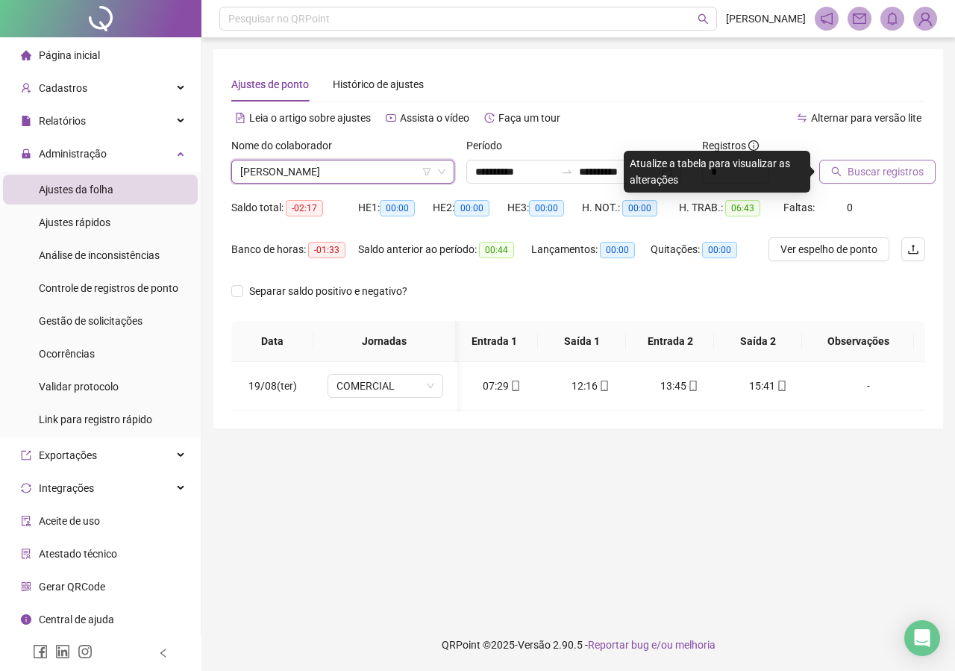
click at [740, 165] on span "Buscar registros" at bounding box center [886, 171] width 76 height 16
